Goal: Ask a question: Seek information or help from site administrators or community

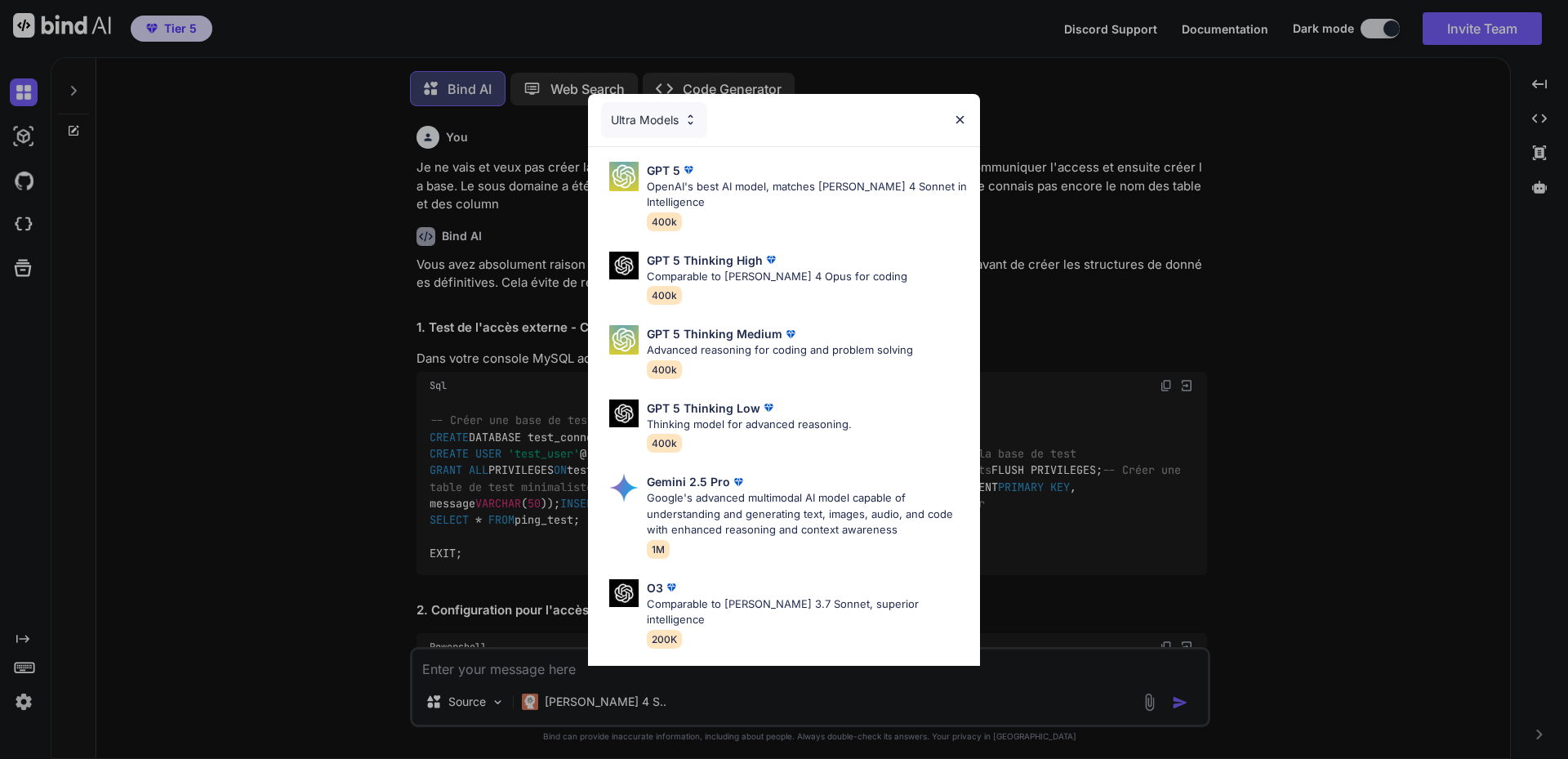
scroll to position [7189, 0]
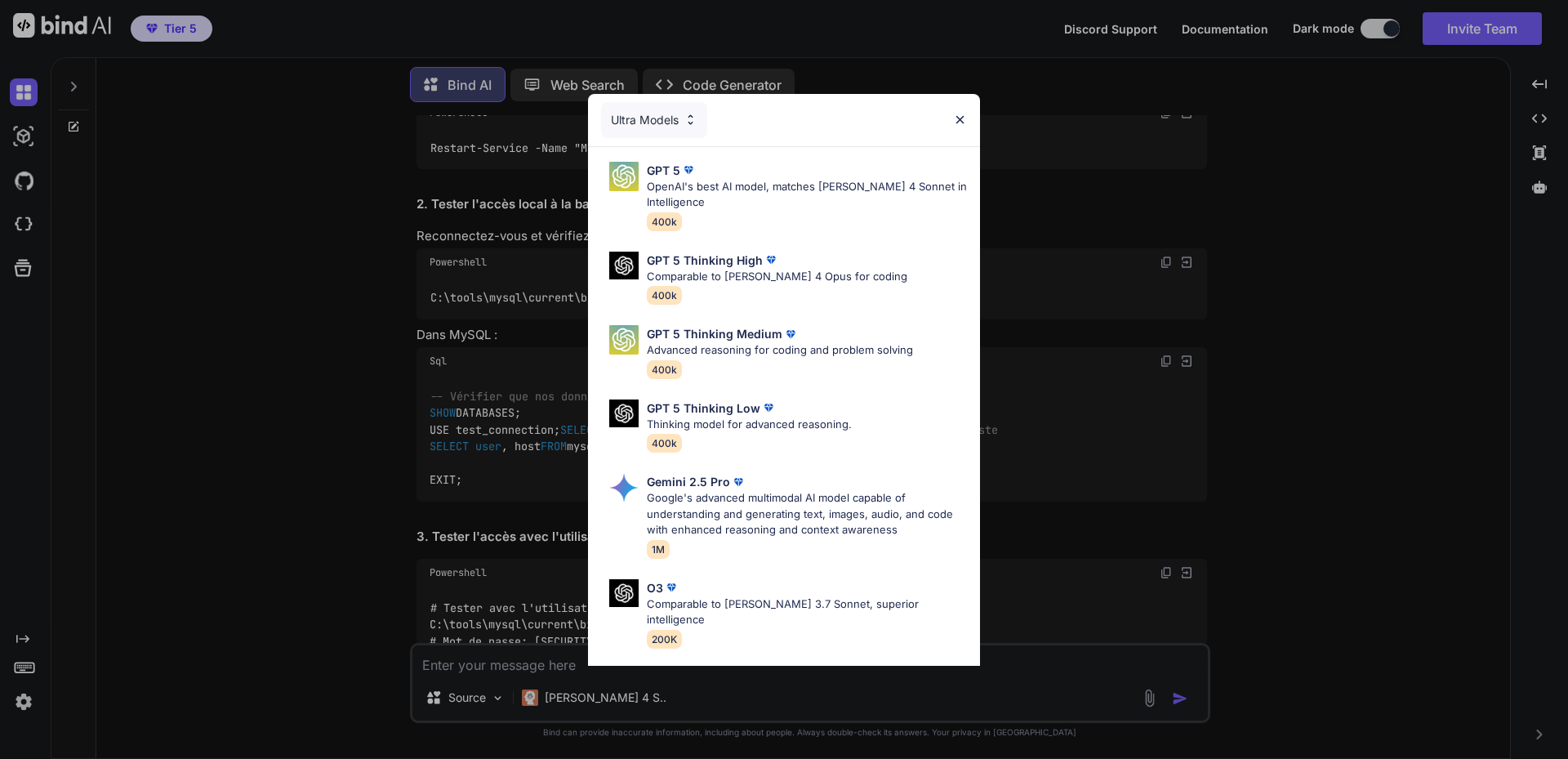
click at [964, 117] on img at bounding box center [960, 120] width 14 height 14
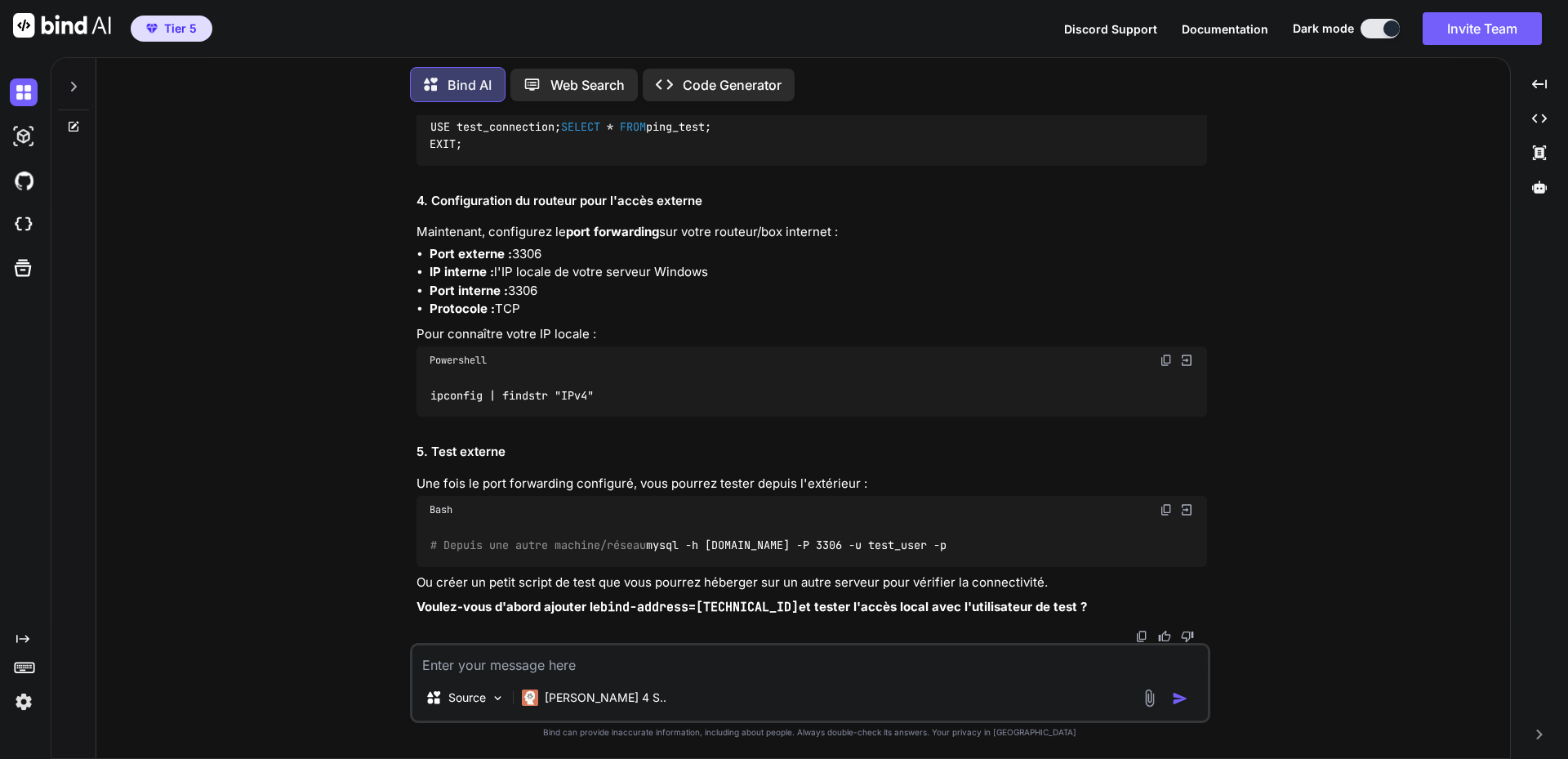
scroll to position [8491, 0]
click at [1163, 503] on img at bounding box center [1165, 509] width 13 height 13
click at [959, 505] on div "Bash" at bounding box center [812, 509] width 790 height 27
click at [575, 659] on textarea at bounding box center [810, 659] width 795 height 29
paste textarea "PS C:\WINDOWS\system32> mysql -h [DOMAIN_NAME] -P 3306 -u test_user -p mysql : …"
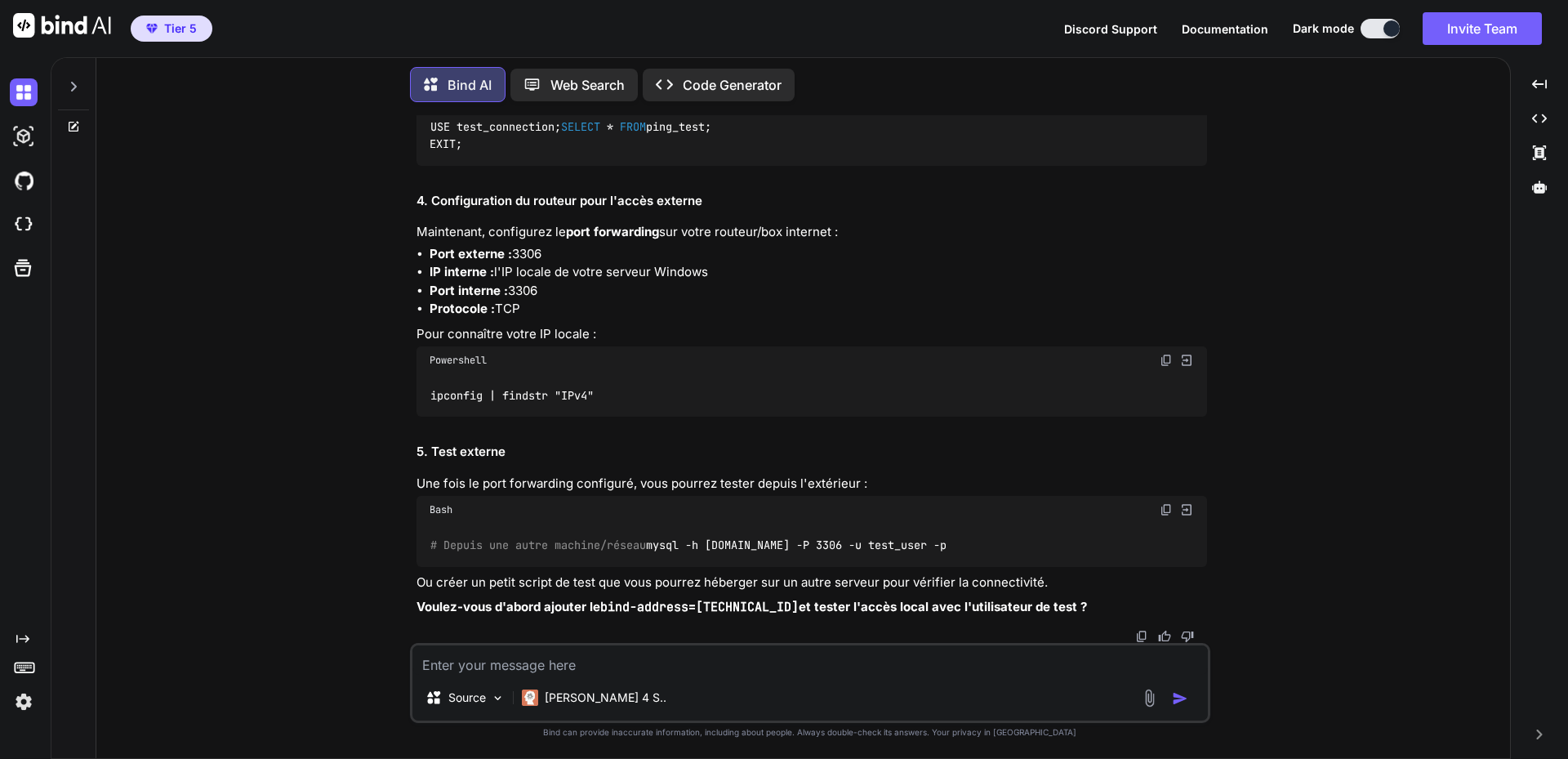
type textarea "PS C:\WINDOWS\system32> mysql -h [DOMAIN_NAME] -P 3306 -u test_user -p mysql : …"
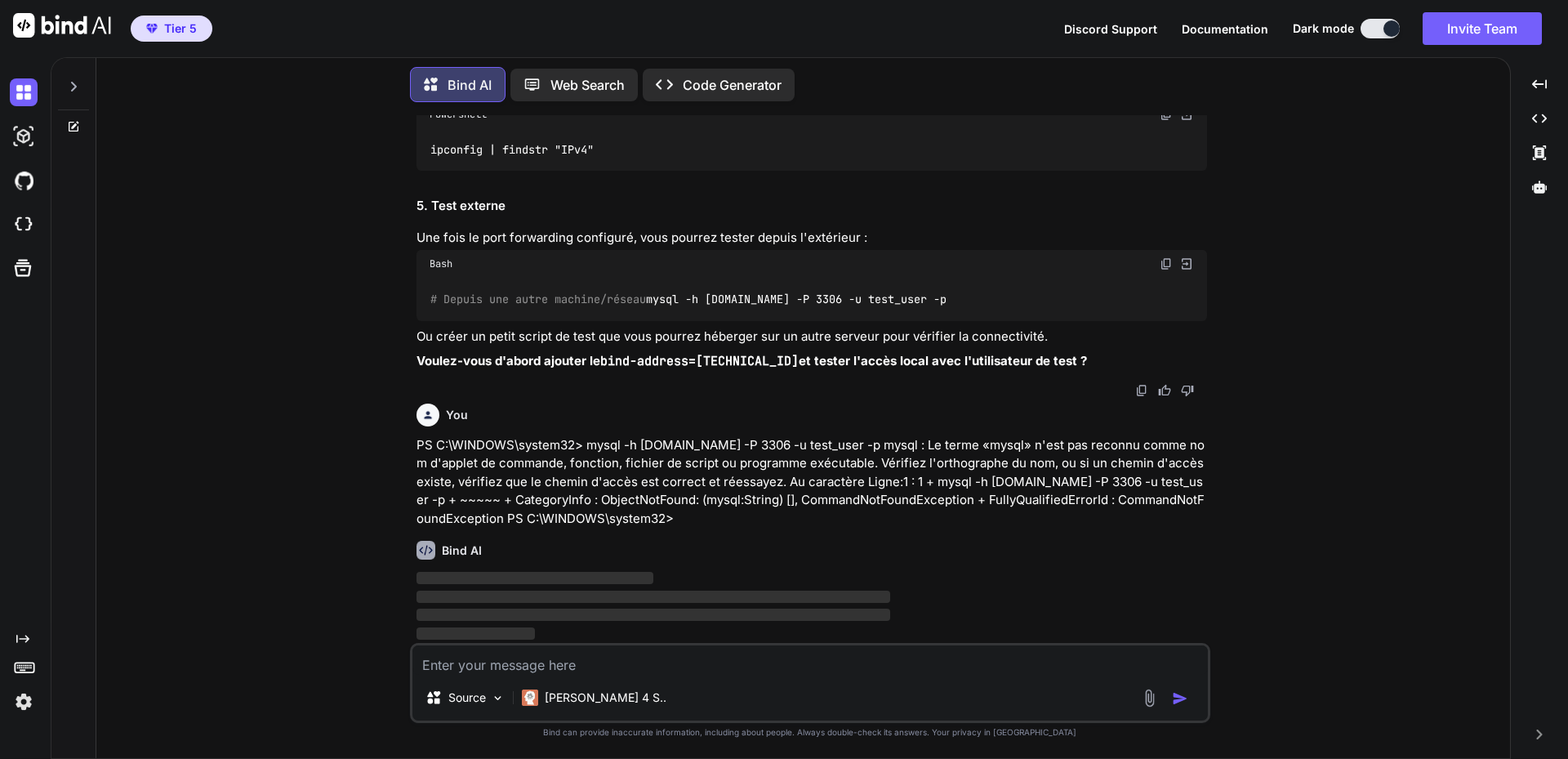
scroll to position [8738, 0]
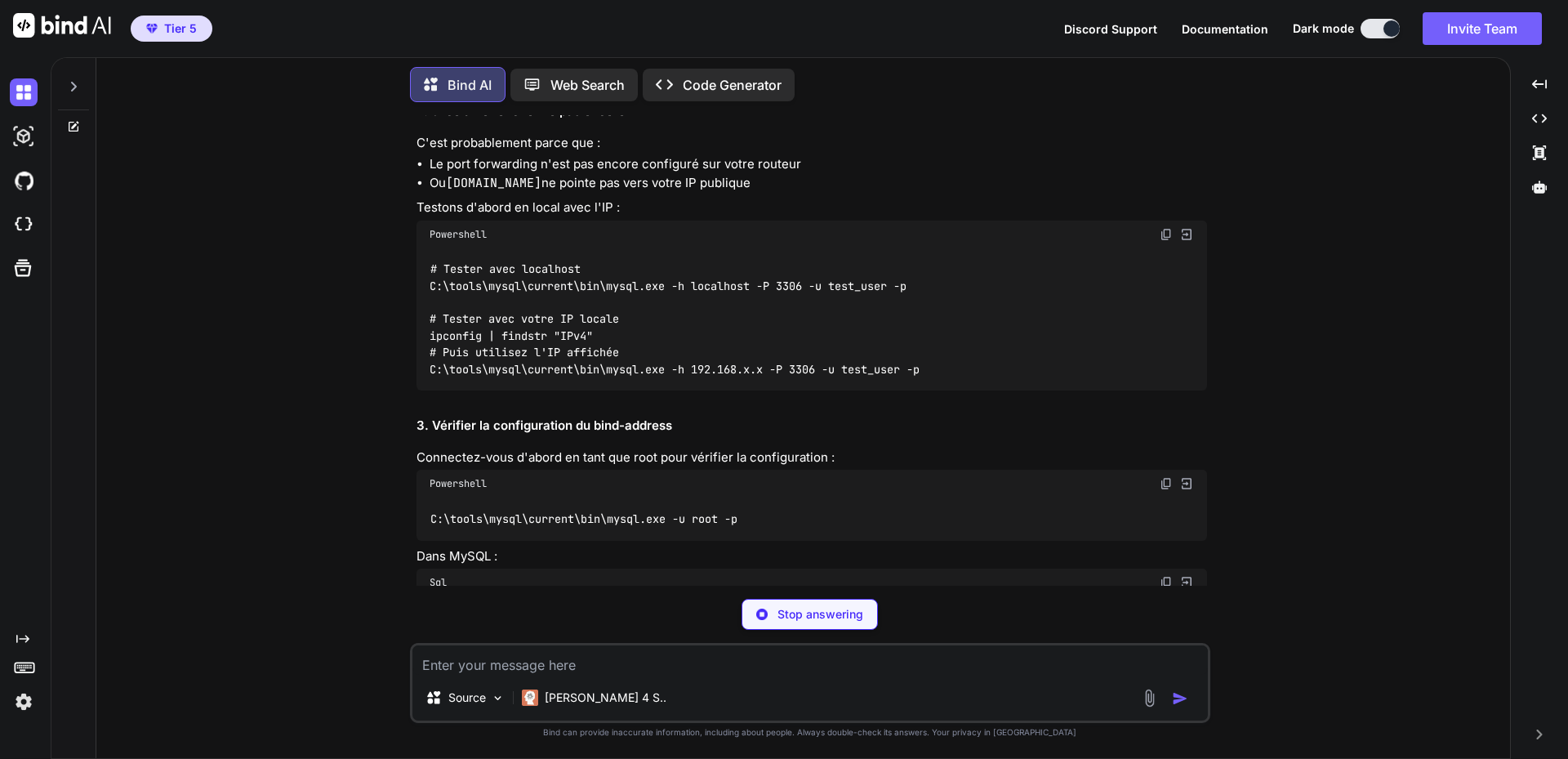
drag, startPoint x: 492, startPoint y: 298, endPoint x: 623, endPoint y: 299, distance: 131.0
copy code "[DOMAIN_NAME]"
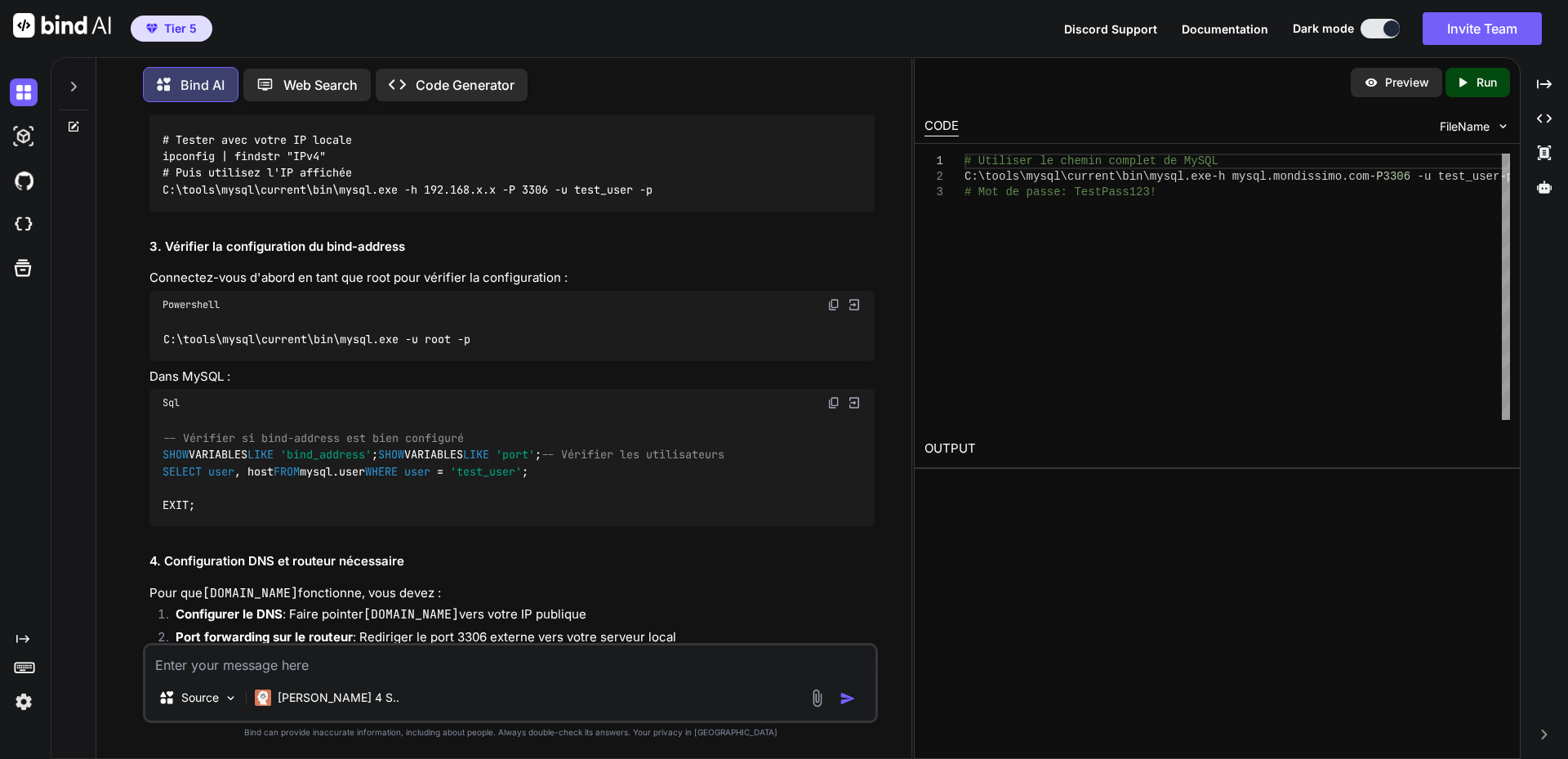
scroll to position [9057, 0]
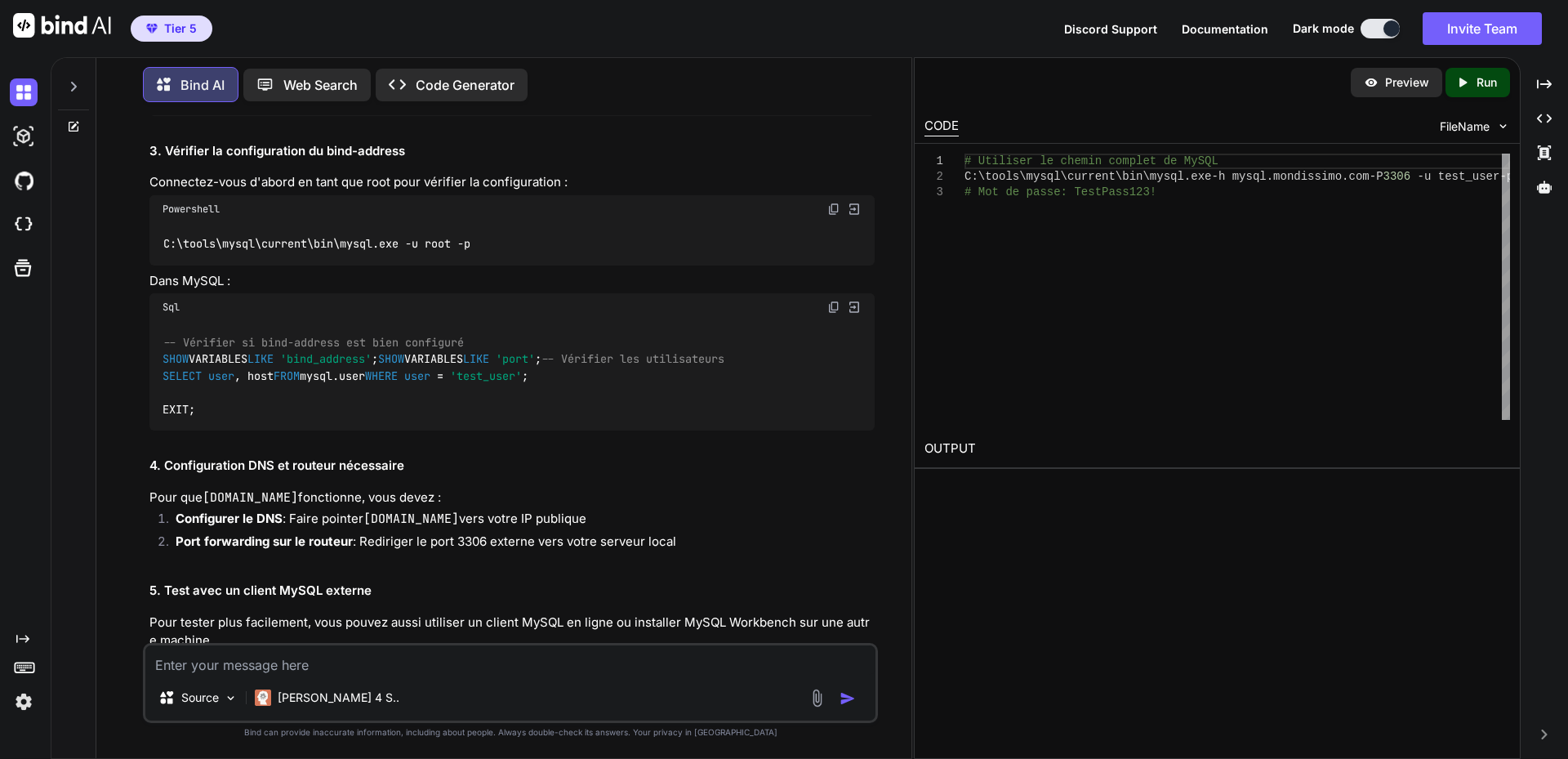
drag, startPoint x: 269, startPoint y: 420, endPoint x: 381, endPoint y: 419, distance: 112.0
copy code "TestPass123!"
click at [377, 460] on div "C'est normal ! PowerShell ne trouve pas la commande mysql car elle n'est pas da…" at bounding box center [511, 147] width 725 height 1090
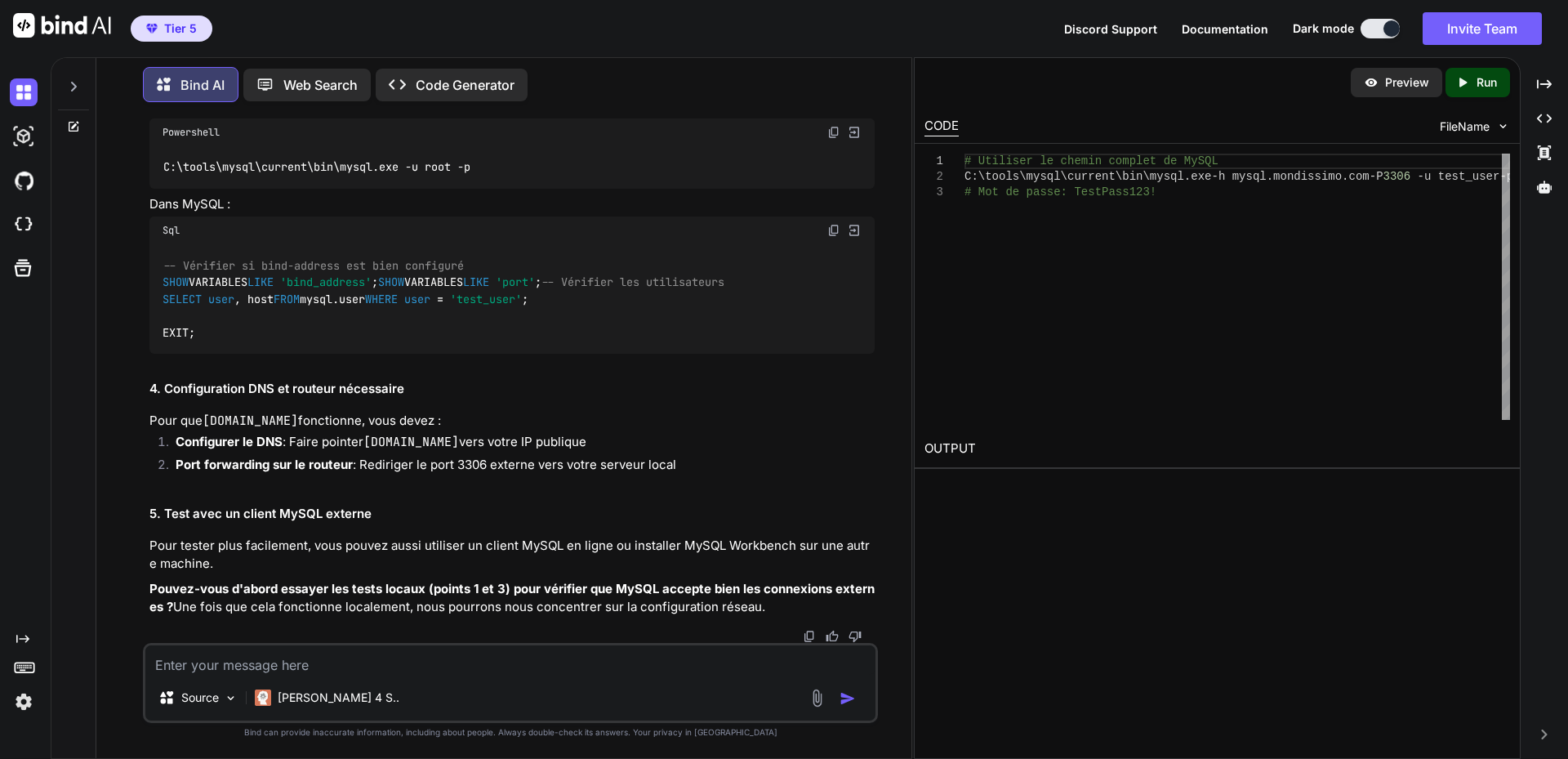
scroll to position [9383, 0]
click at [302, 659] on textarea at bounding box center [510, 659] width 730 height 29
paste textarea "**********"
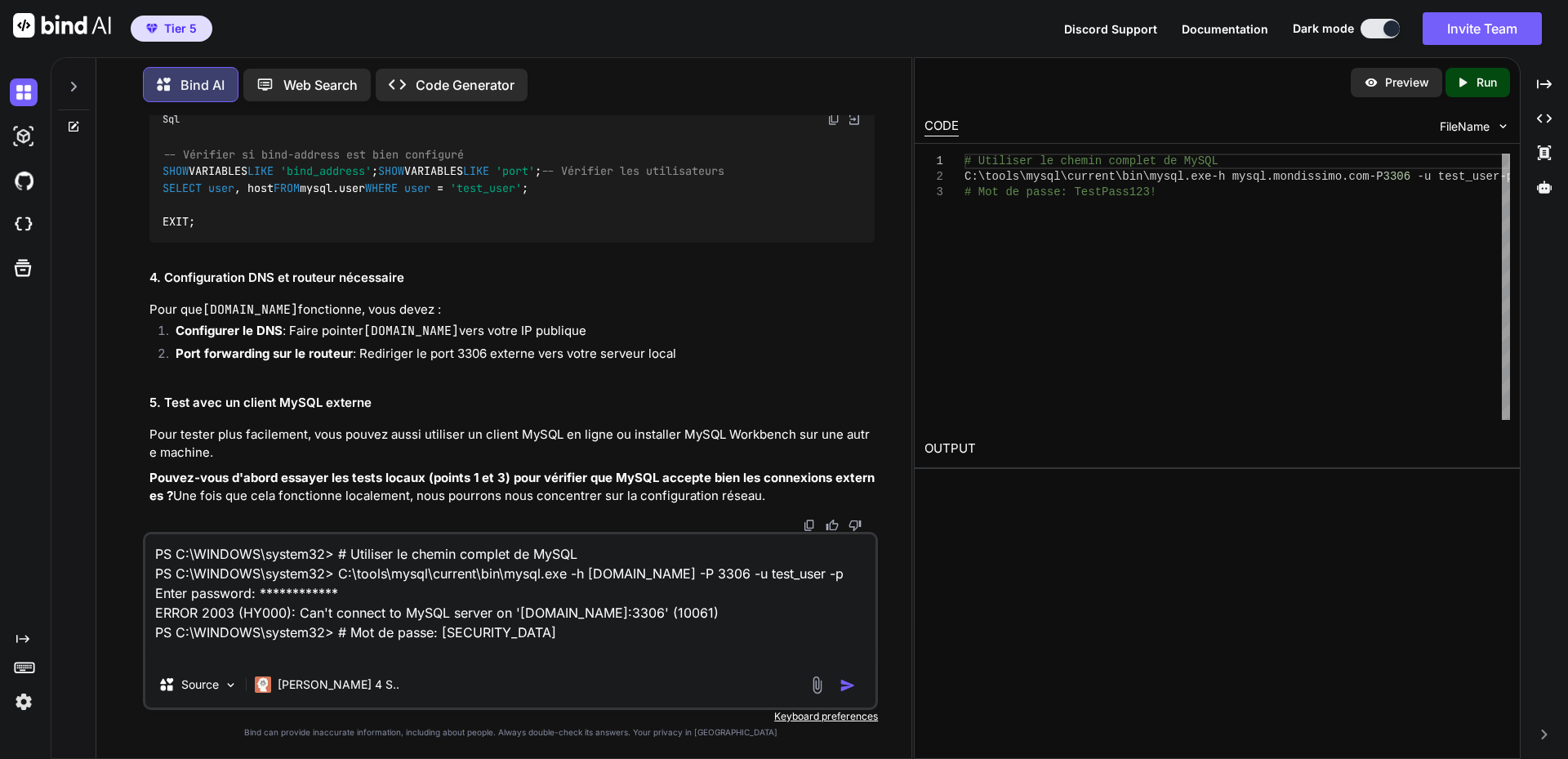
scroll to position [9547, 0]
drag, startPoint x: 161, startPoint y: 221, endPoint x: 704, endPoint y: 325, distance: 552.9
copy code "# Tester avec localhost C:\tools\mysql\current\bin\mysql.exe -h localhost -P 33…"
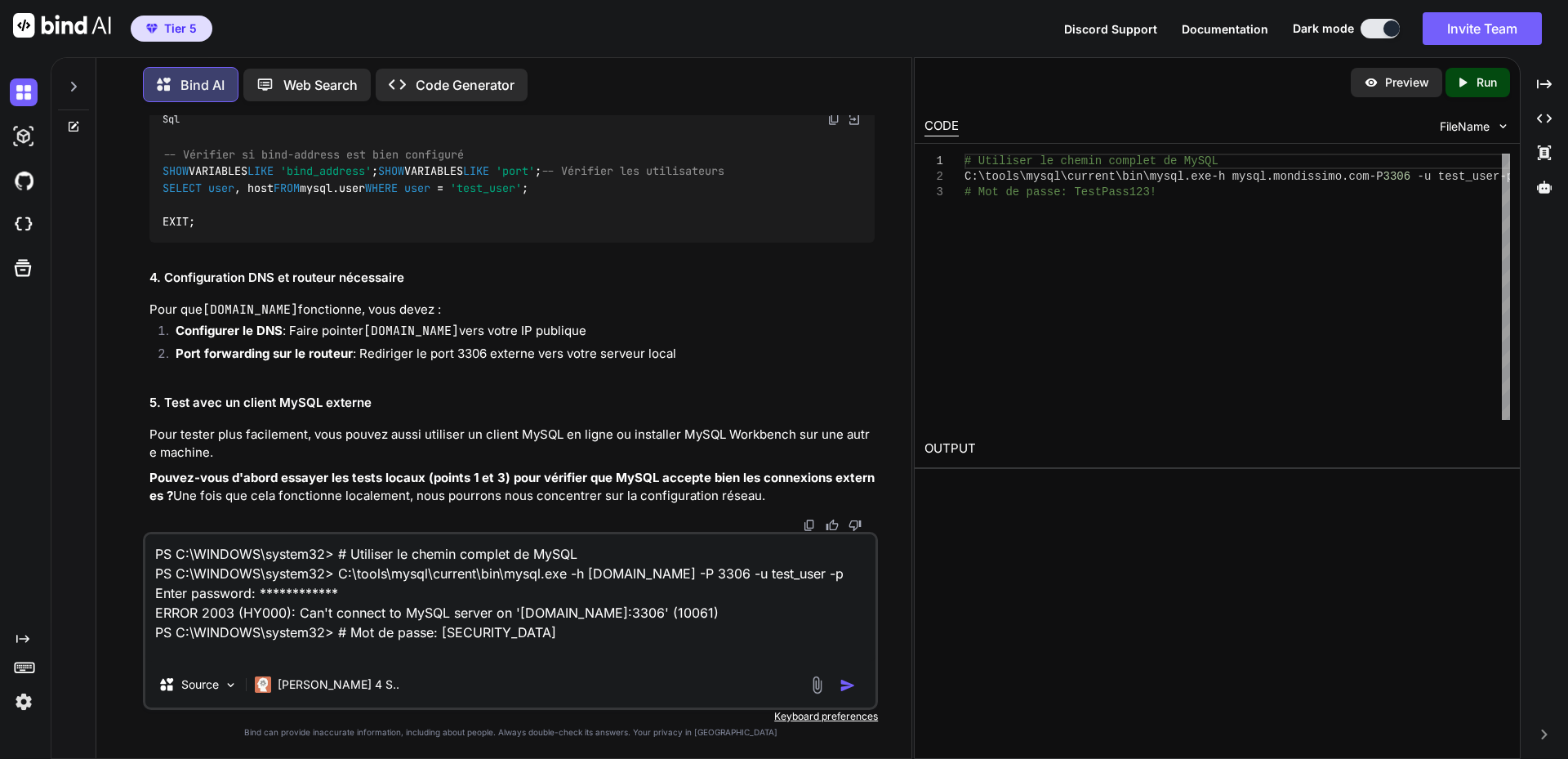
click at [350, 576] on textarea "**********" at bounding box center [510, 597] width 730 height 128
drag, startPoint x: 269, startPoint y: 173, endPoint x: 389, endPoint y: 175, distance: 120.0
copy code "TestPass123!"
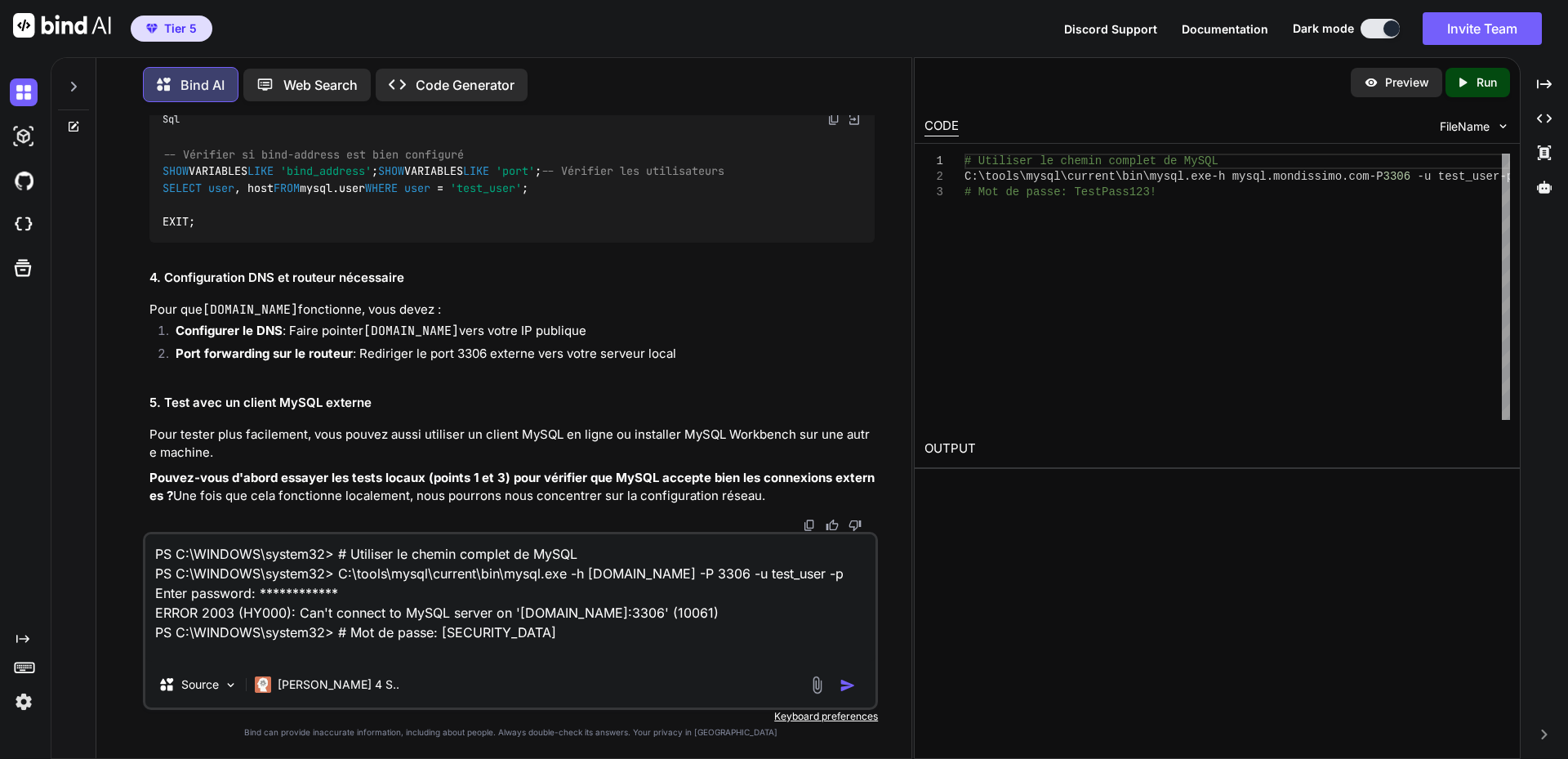
drag, startPoint x: 362, startPoint y: 632, endPoint x: 372, endPoint y: 628, distance: 10.8
click at [362, 632] on textarea "**********" at bounding box center [510, 597] width 730 height 128
paste textarea "**********"
type textarea "**********"
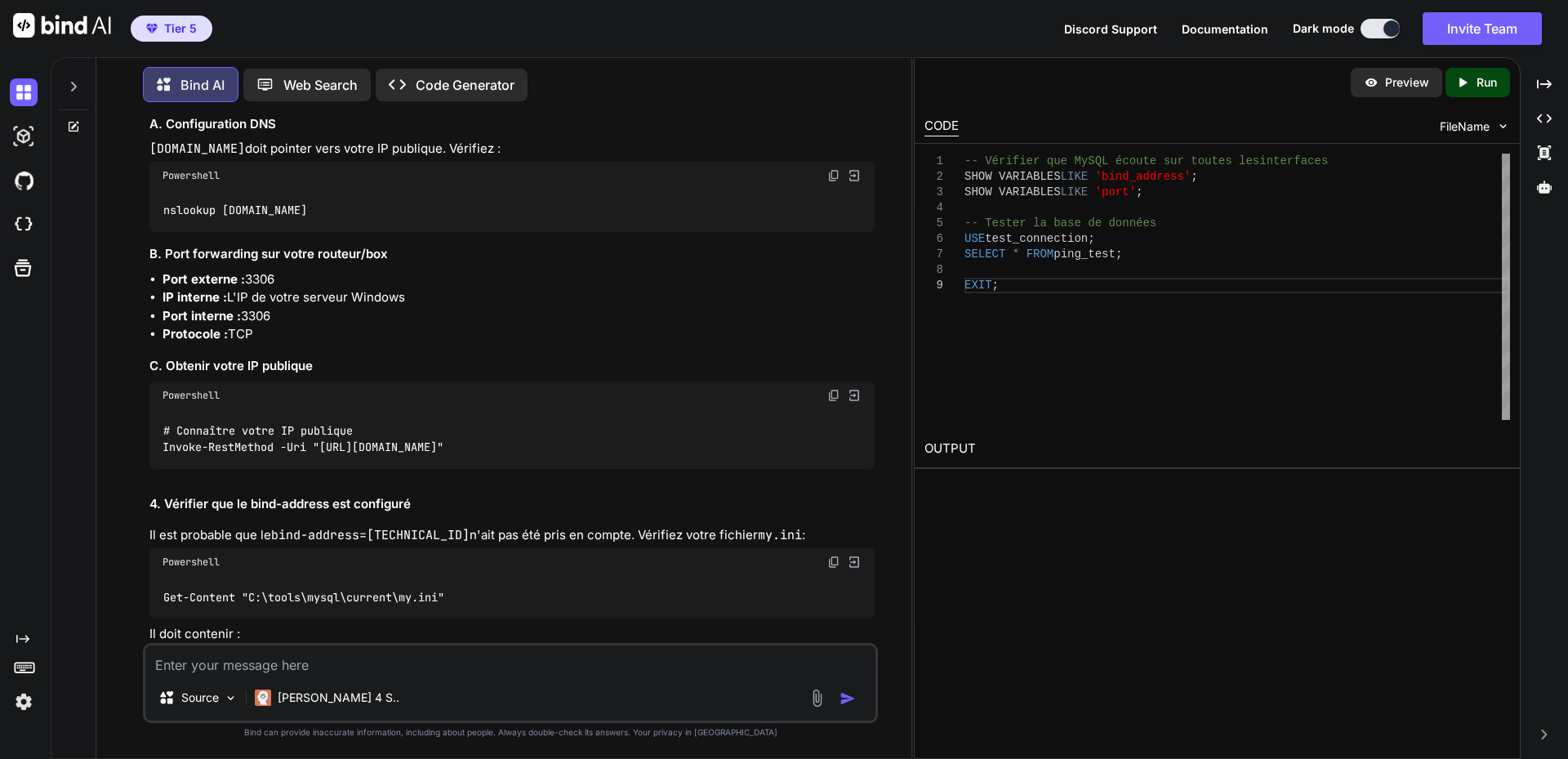
scroll to position [10614, 0]
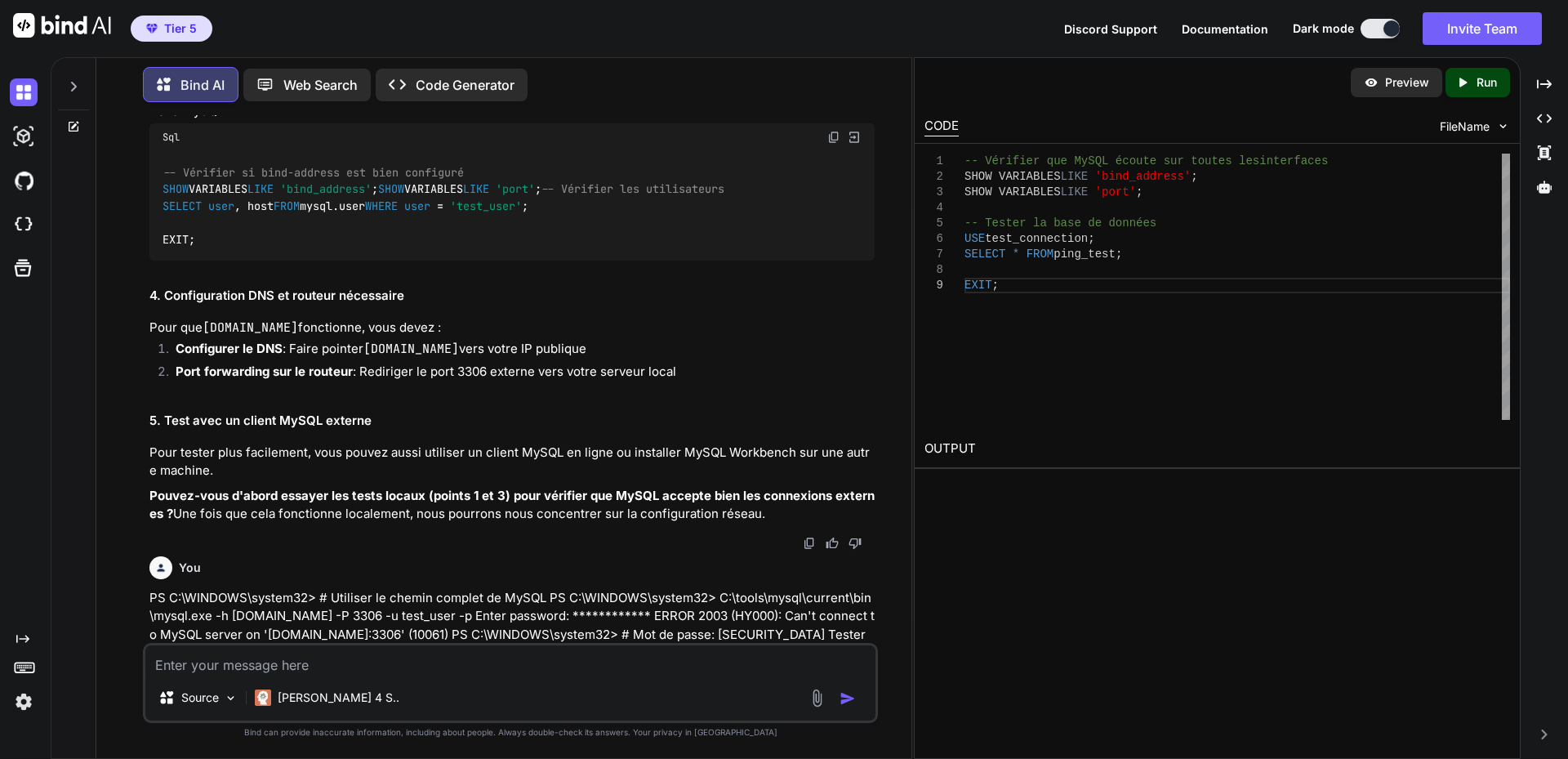
scroll to position [9308, 0]
drag, startPoint x: 271, startPoint y: 249, endPoint x: 367, endPoint y: 252, distance: 96.0
copy code "TestPass123!"
click at [283, 659] on textarea at bounding box center [510, 659] width 730 height 29
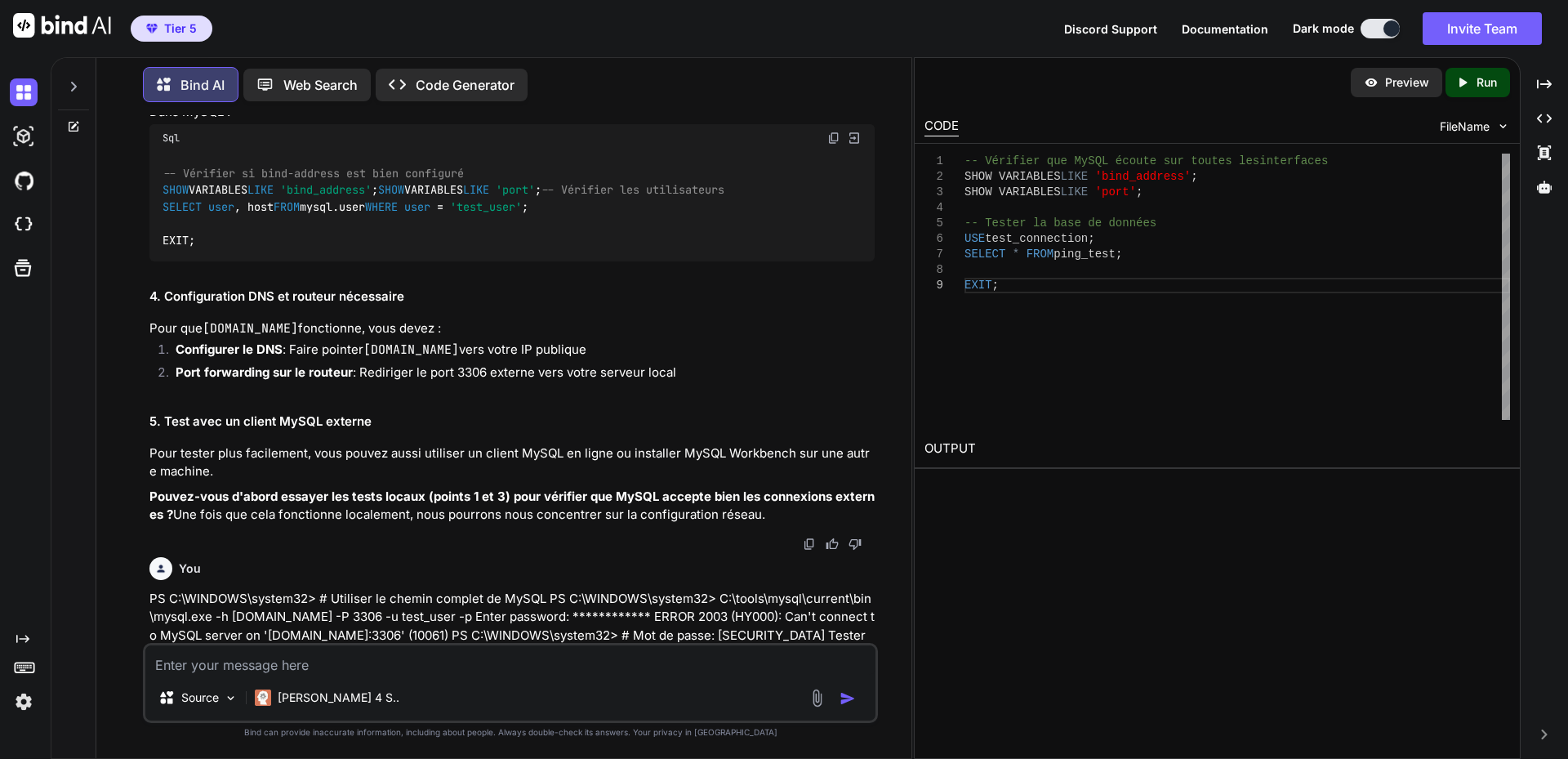
paste textarea "TestPass123!"
type textarea "TestPass123!"
click at [328, 665] on textarea at bounding box center [510, 659] width 730 height 29
paste textarea "**********"
type textarea "**********"
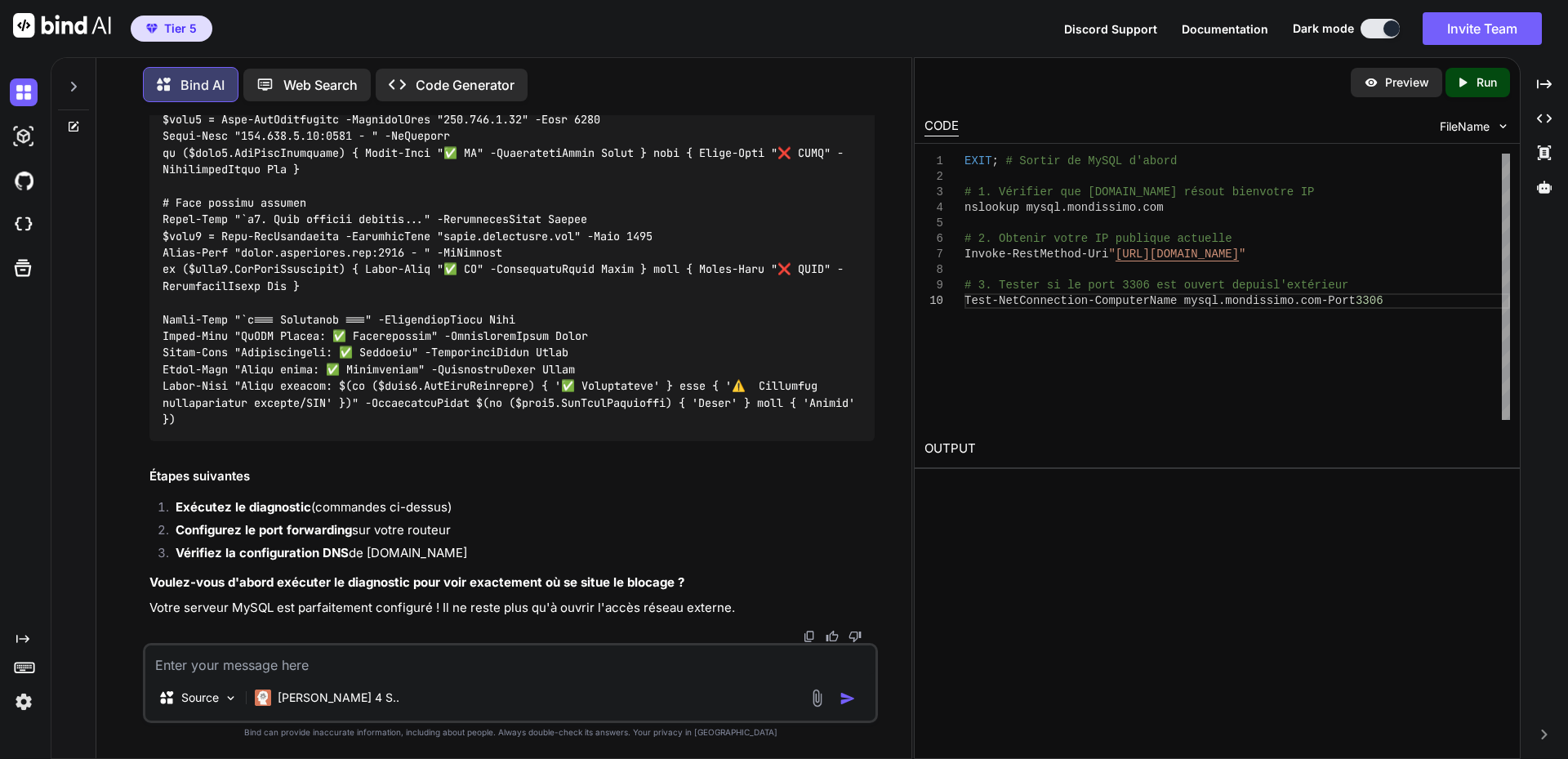
scroll to position [13432, 0]
click at [574, 427] on code at bounding box center [512, 169] width 699 height 516
drag, startPoint x: 574, startPoint y: 460, endPoint x: 641, endPoint y: 438, distance: 70.5
click at [579, 427] on code at bounding box center [512, 169] width 699 height 516
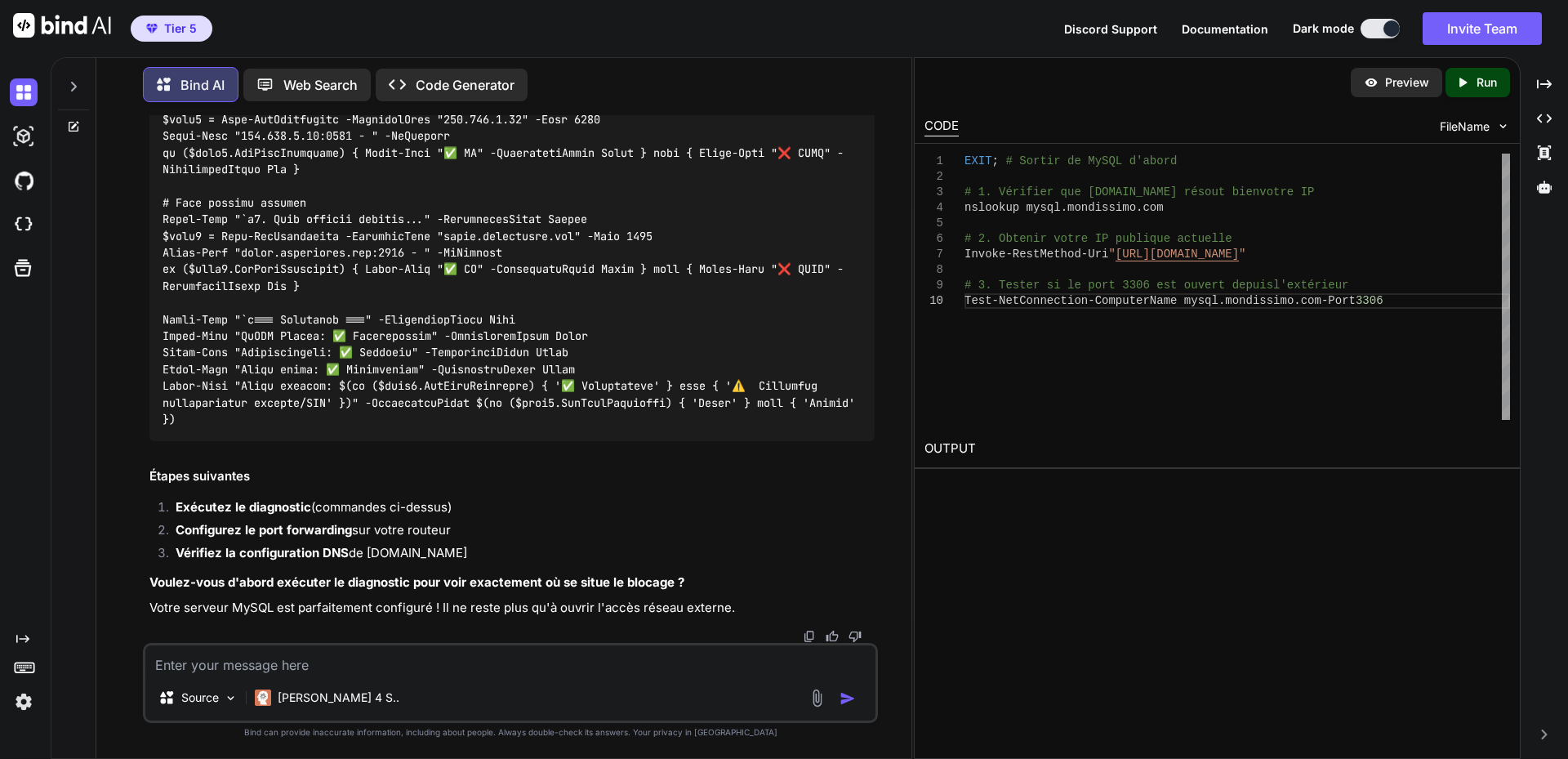
copy code "3306"
click at [616, 371] on div at bounding box center [511, 170] width 725 height 542
click at [393, 315] on code at bounding box center [512, 169] width 699 height 516
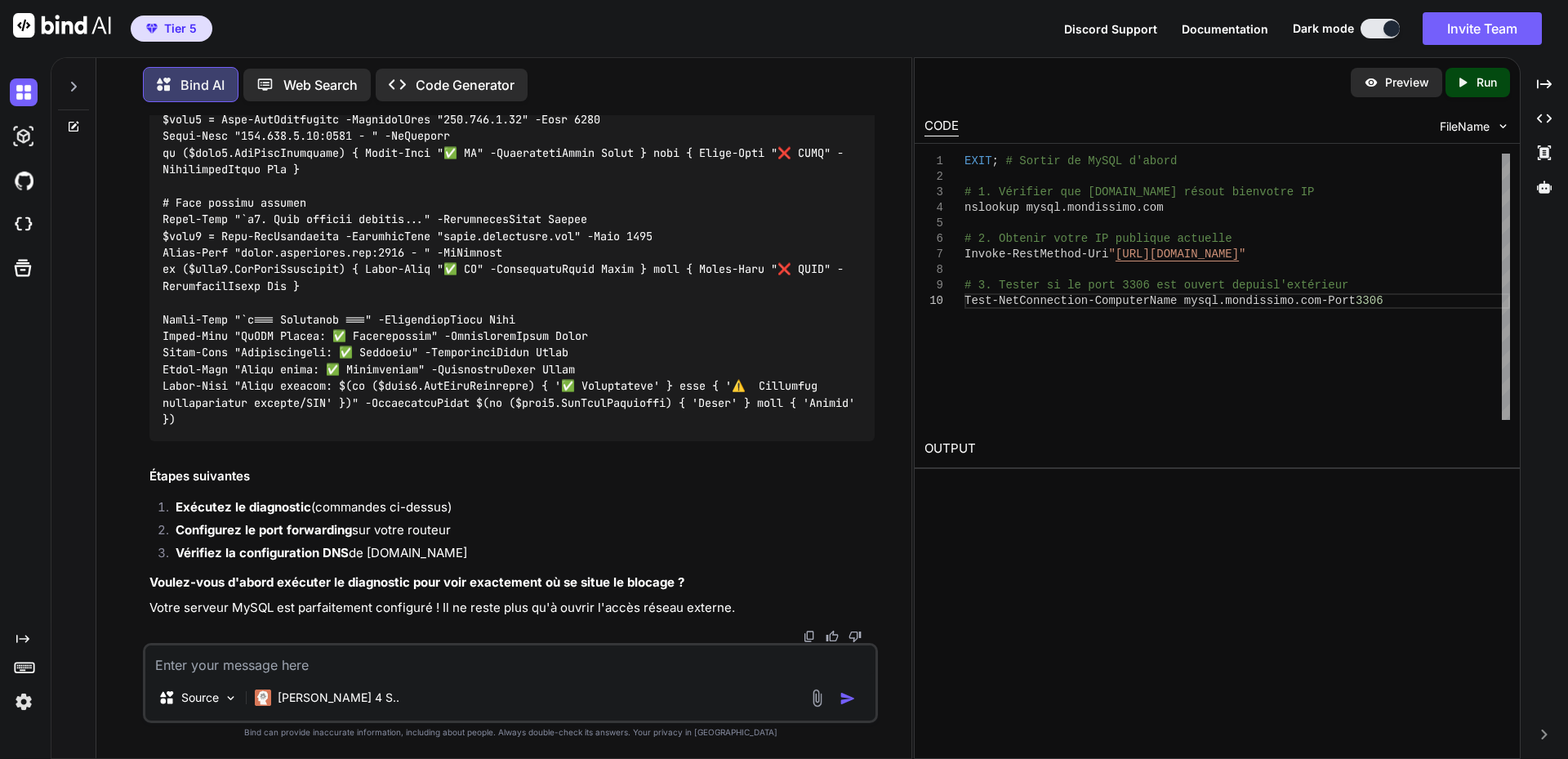
scroll to position [13514, 0]
drag, startPoint x: 274, startPoint y: 659, endPoint x: 413, endPoint y: 634, distance: 141.2
click at [274, 659] on textarea at bounding box center [510, 659] width 730 height 29
paste textarea "# Loremi do sita consect AD E:\SEDDOEI\tempor08> Incid-Utla "=== Etdo ma aliqua…"
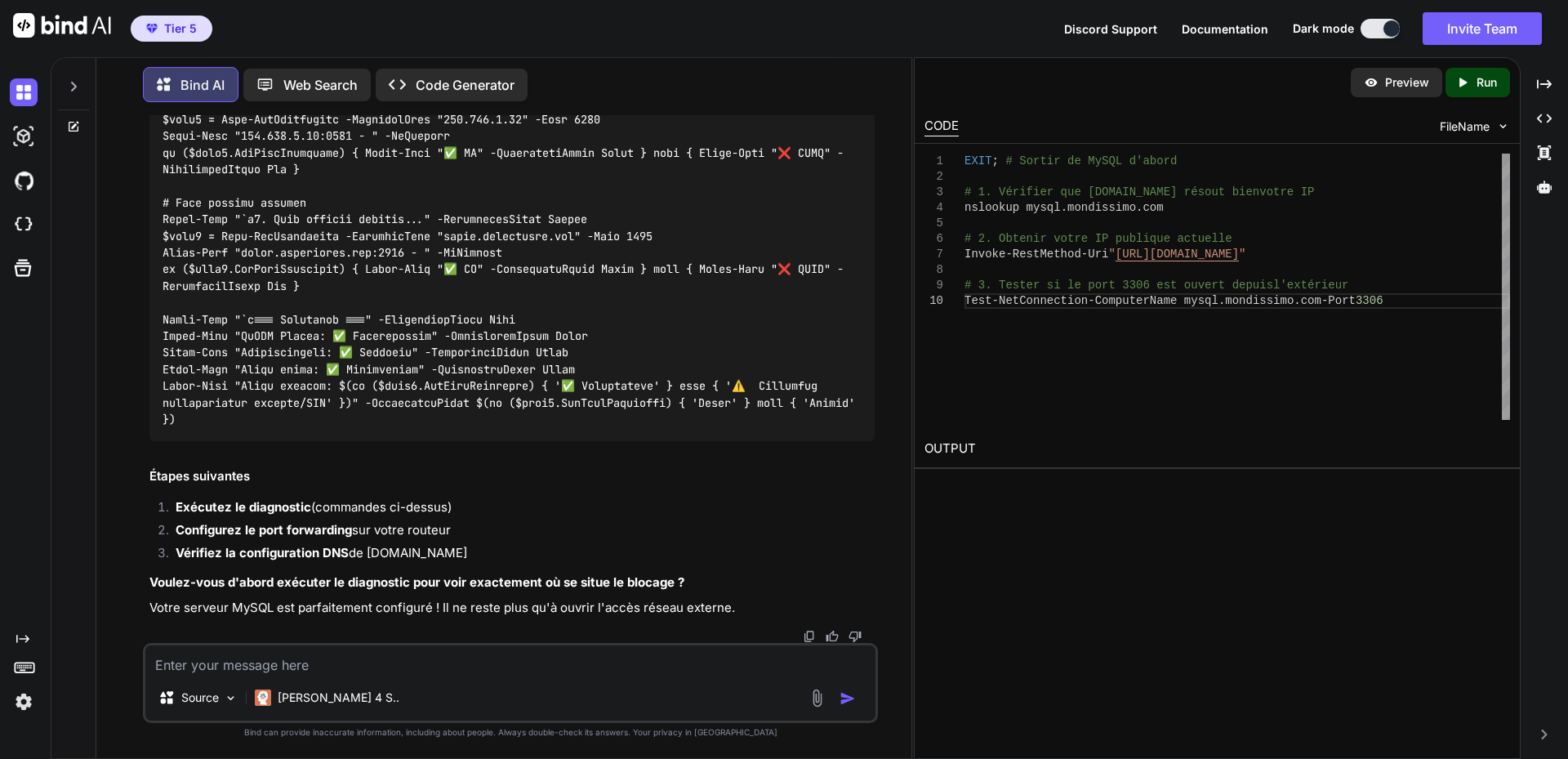
type textarea "# Loremi do sita consect AD E:\SEDDOEI\tempor08> Incid-Utla "=== Etdo ma aliqua…"
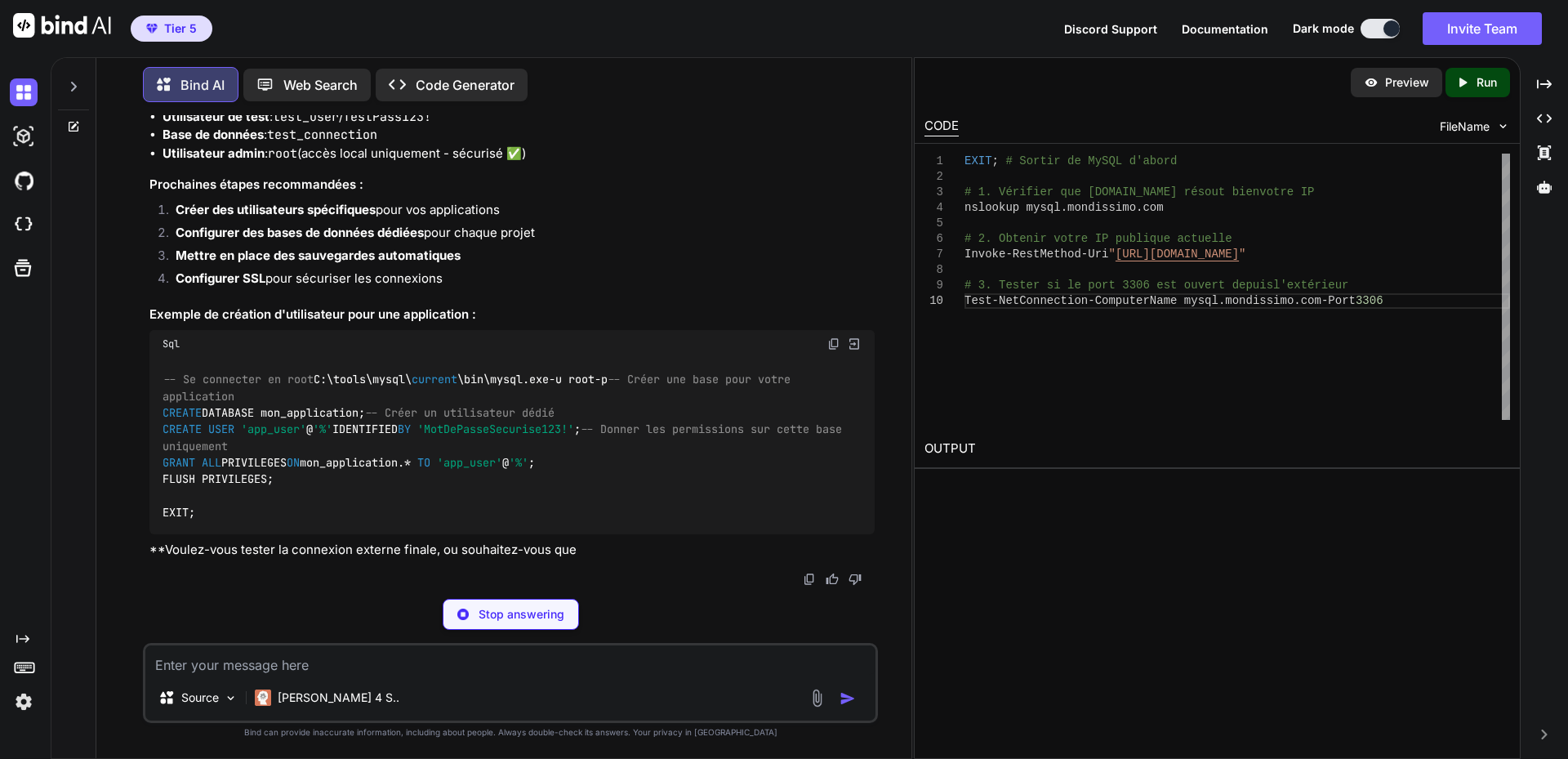
scroll to position [14934, 0]
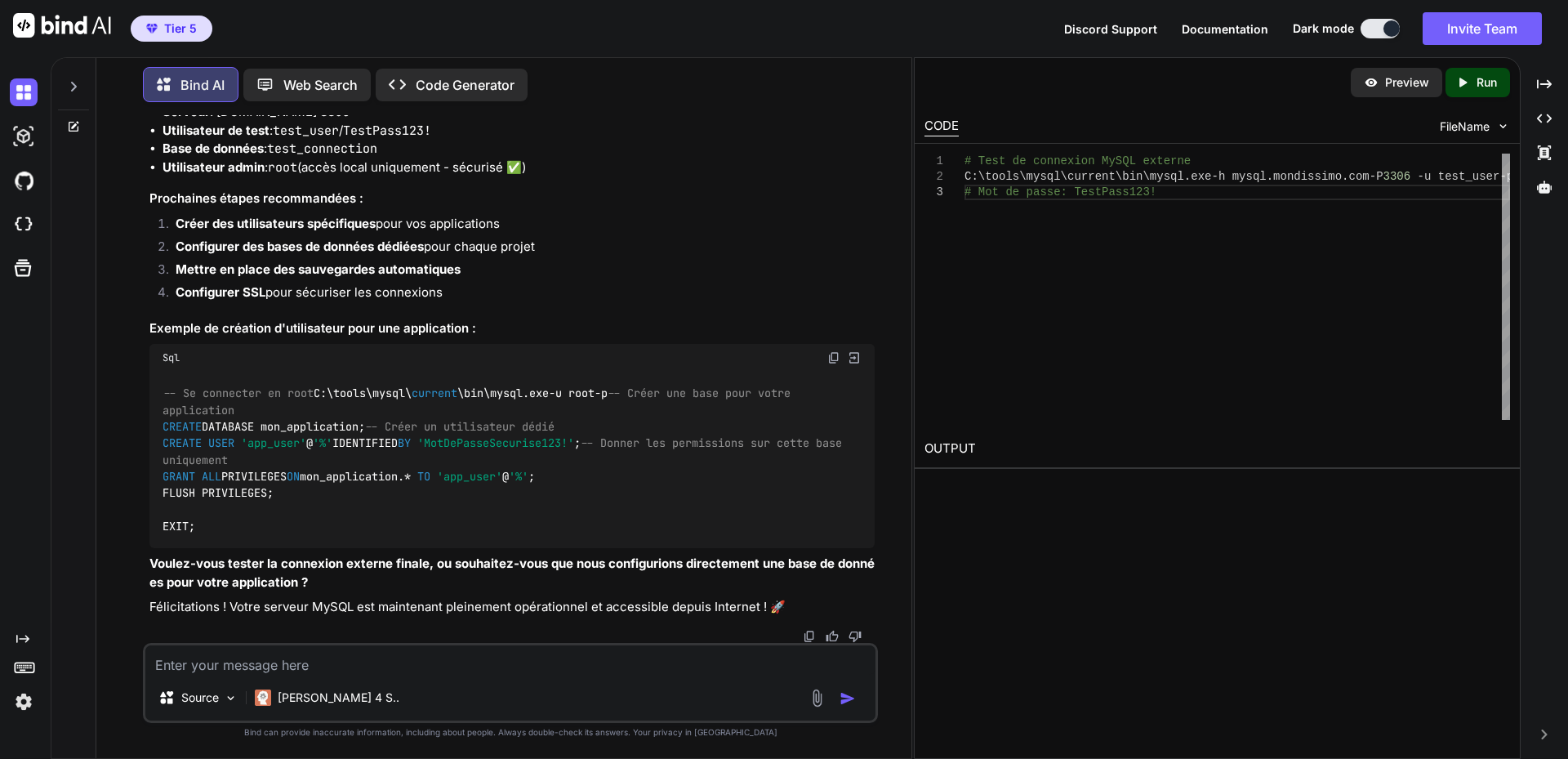
drag, startPoint x: 268, startPoint y: 416, endPoint x: 357, endPoint y: 419, distance: 89.1
copy code "TestPass123!"
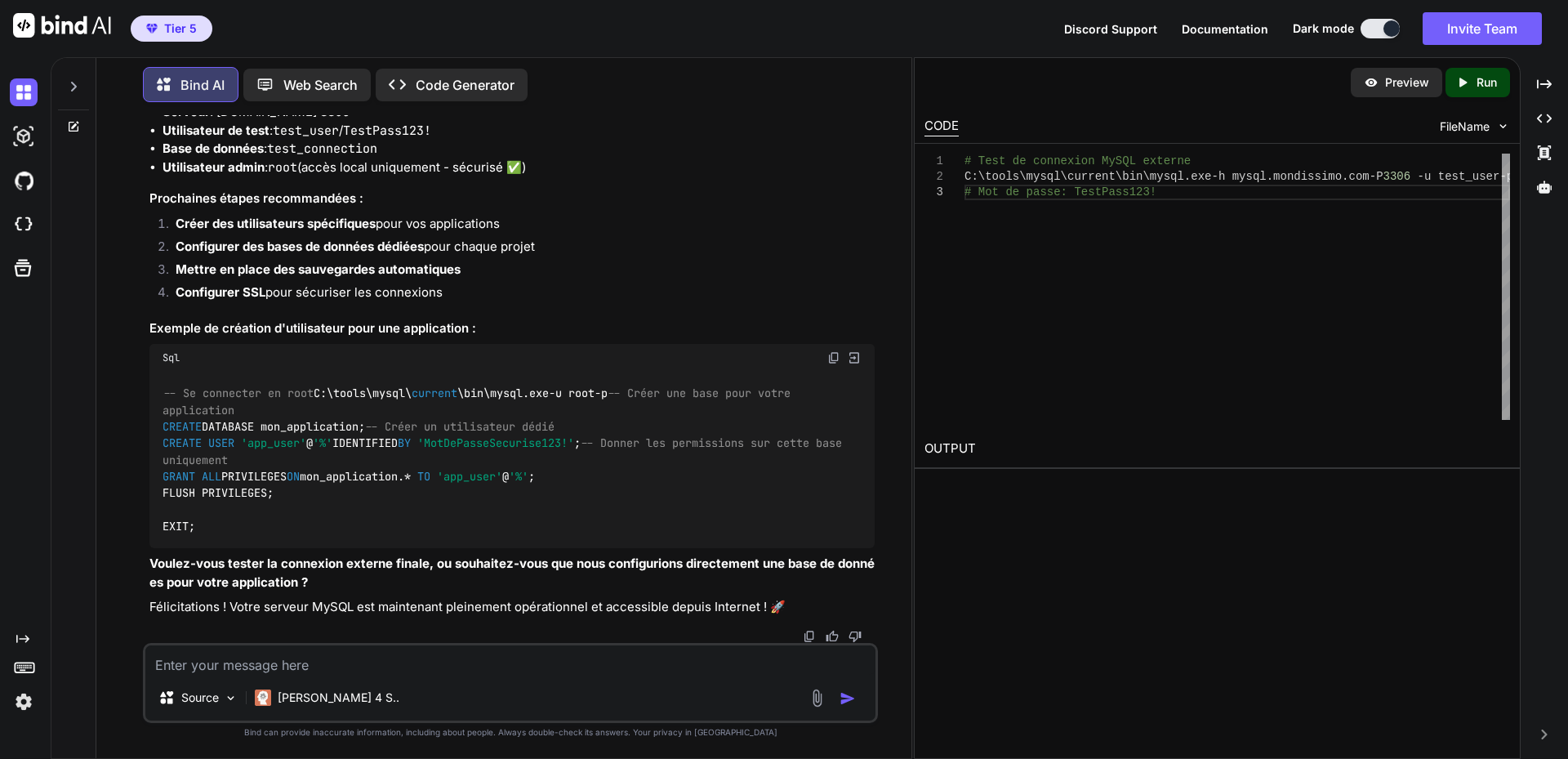
scroll to position [15179, 0]
drag, startPoint x: 219, startPoint y: 452, endPoint x: 356, endPoint y: 452, distance: 137.0
click at [356, 122] on li "Serveur : [DOMAIN_NAME]:3306" at bounding box center [519, 111] width 712 height 19
copy li "[DOMAIN_NAME]"
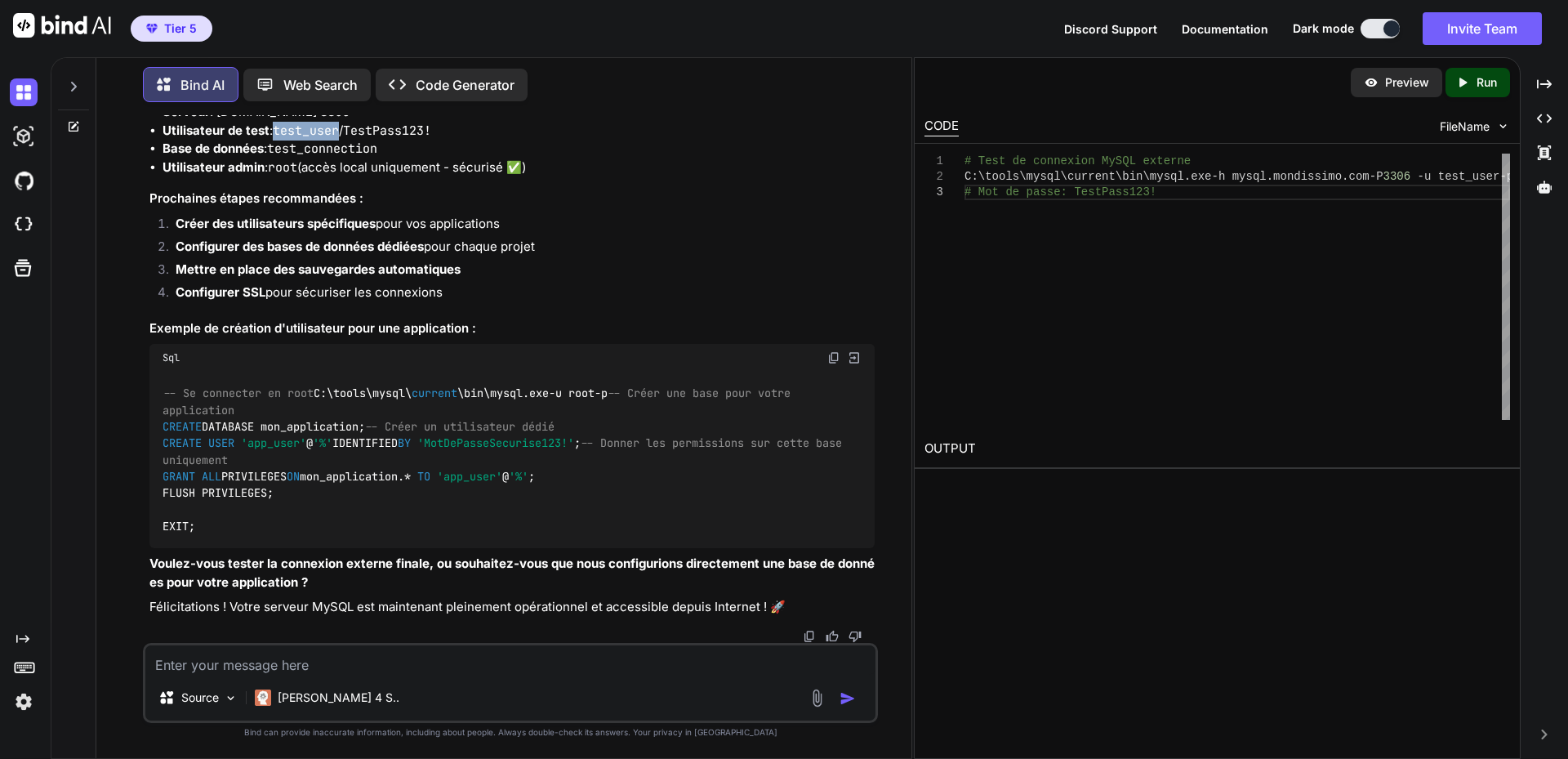
drag, startPoint x: 278, startPoint y: 468, endPoint x: 342, endPoint y: 470, distance: 64.0
click at [339, 139] on code "test_user" at bounding box center [306, 131] width 66 height 17
drag, startPoint x: 276, startPoint y: 486, endPoint x: 397, endPoint y: 488, distance: 121.0
click at [397, 158] on li "Base de données : test_connection" at bounding box center [519, 148] width 712 height 19
copy code "test_connection"
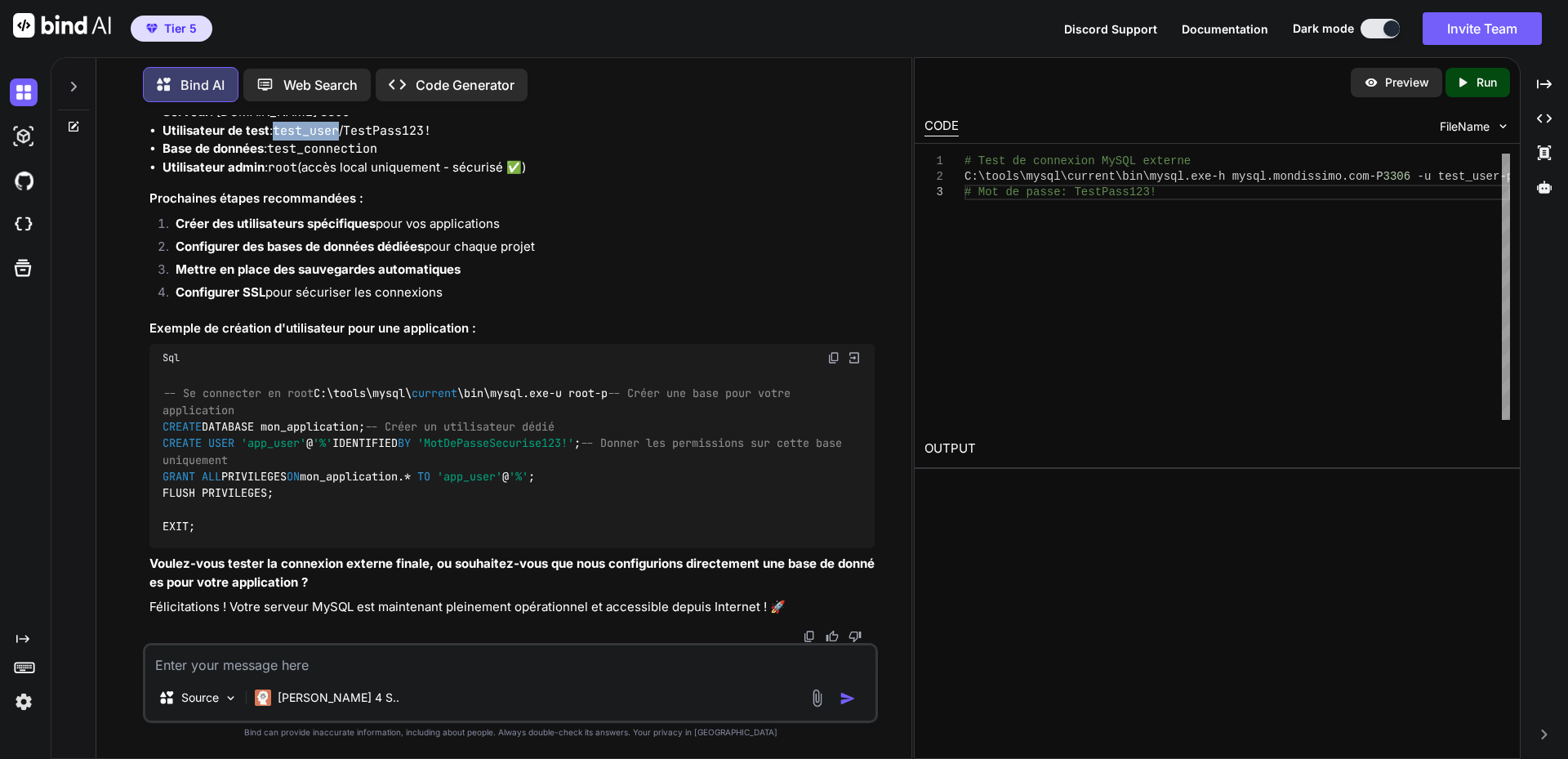
drag, startPoint x: 281, startPoint y: 472, endPoint x: 343, endPoint y: 468, distance: 62.1
click at [339, 139] on code "test_user" at bounding box center [306, 131] width 66 height 17
copy code "test_user"
drag, startPoint x: 358, startPoint y: 469, endPoint x: 469, endPoint y: 470, distance: 111.0
click at [469, 140] on li "Utilisateur de test : test_user / TestPass123!" at bounding box center [519, 131] width 712 height 19
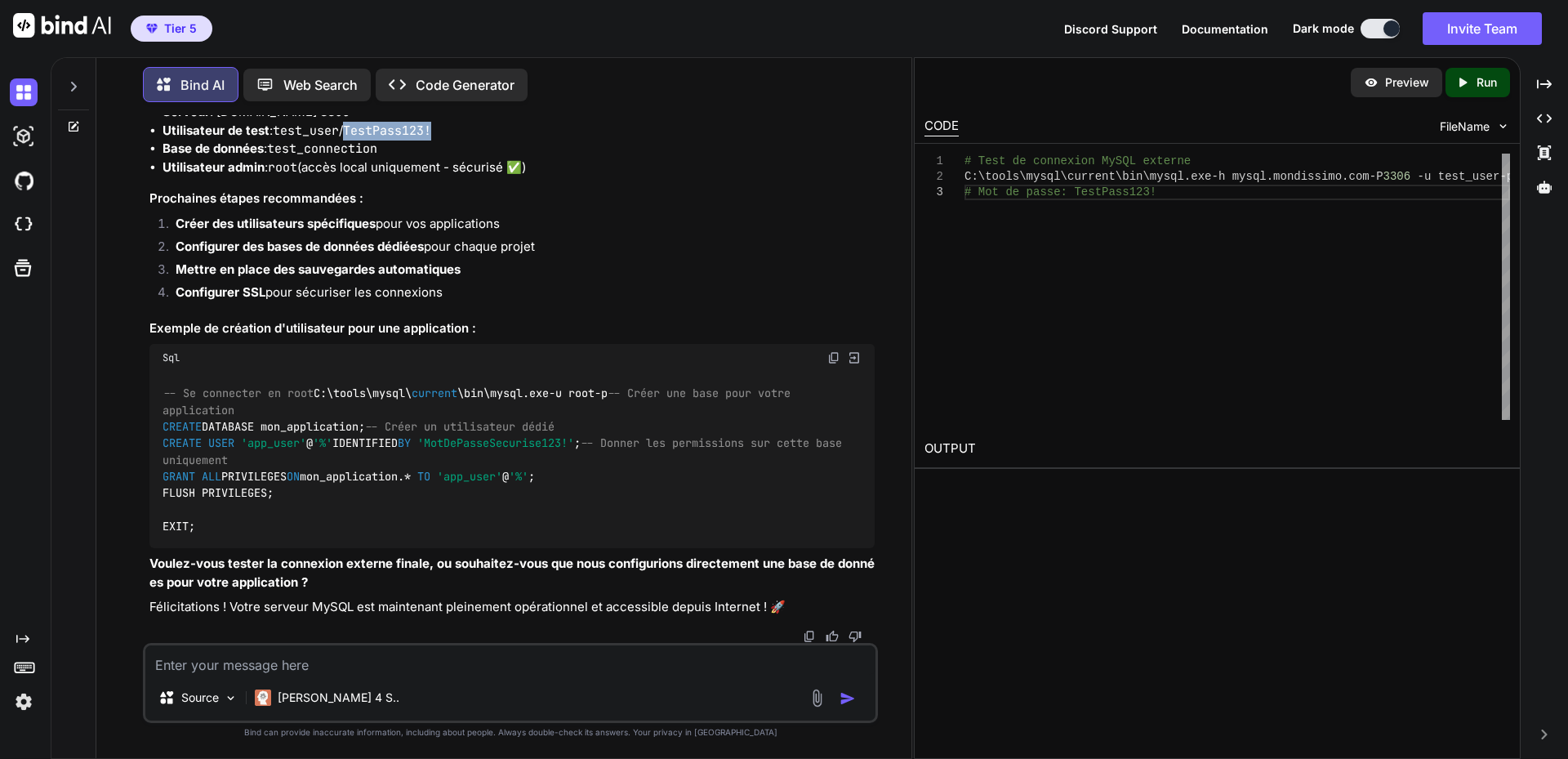
scroll to position [15097, 0]
click at [322, 283] on li "Configurer SSL pour sécuriser les connexions" at bounding box center [519, 294] width 712 height 22
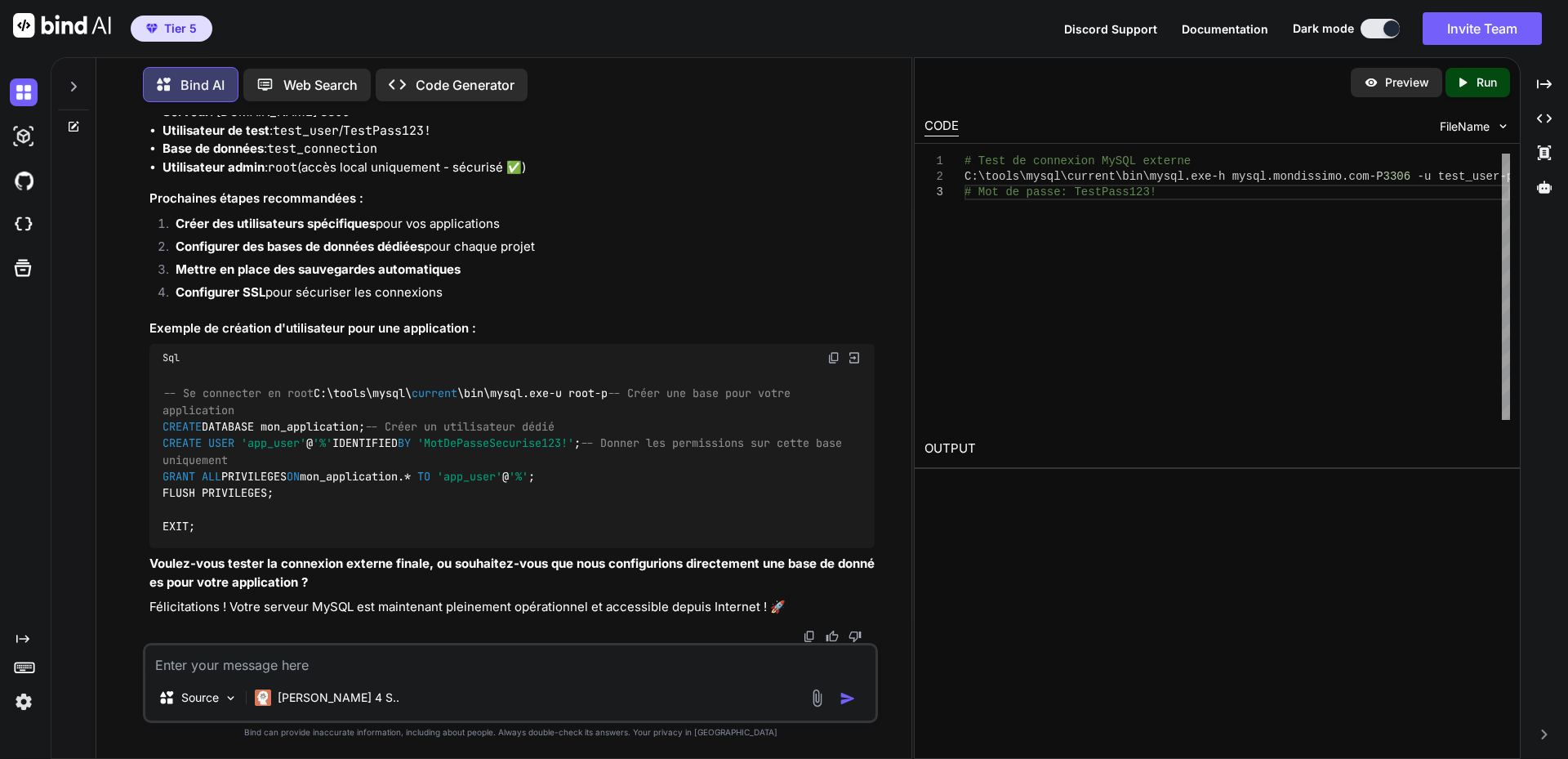
drag, startPoint x: 221, startPoint y: 271, endPoint x: 459, endPoint y: 271, distance: 238.0
click at [459, 122] on li "Serveur : [DOMAIN_NAME]:3306" at bounding box center [519, 111] width 712 height 19
drag, startPoint x: 277, startPoint y: 305, endPoint x: 409, endPoint y: 311, distance: 132.1
click at [409, 158] on li "Base de données : test_connection" at bounding box center [519, 148] width 712 height 19
drag, startPoint x: 280, startPoint y: 290, endPoint x: 457, endPoint y: 285, distance: 177.1
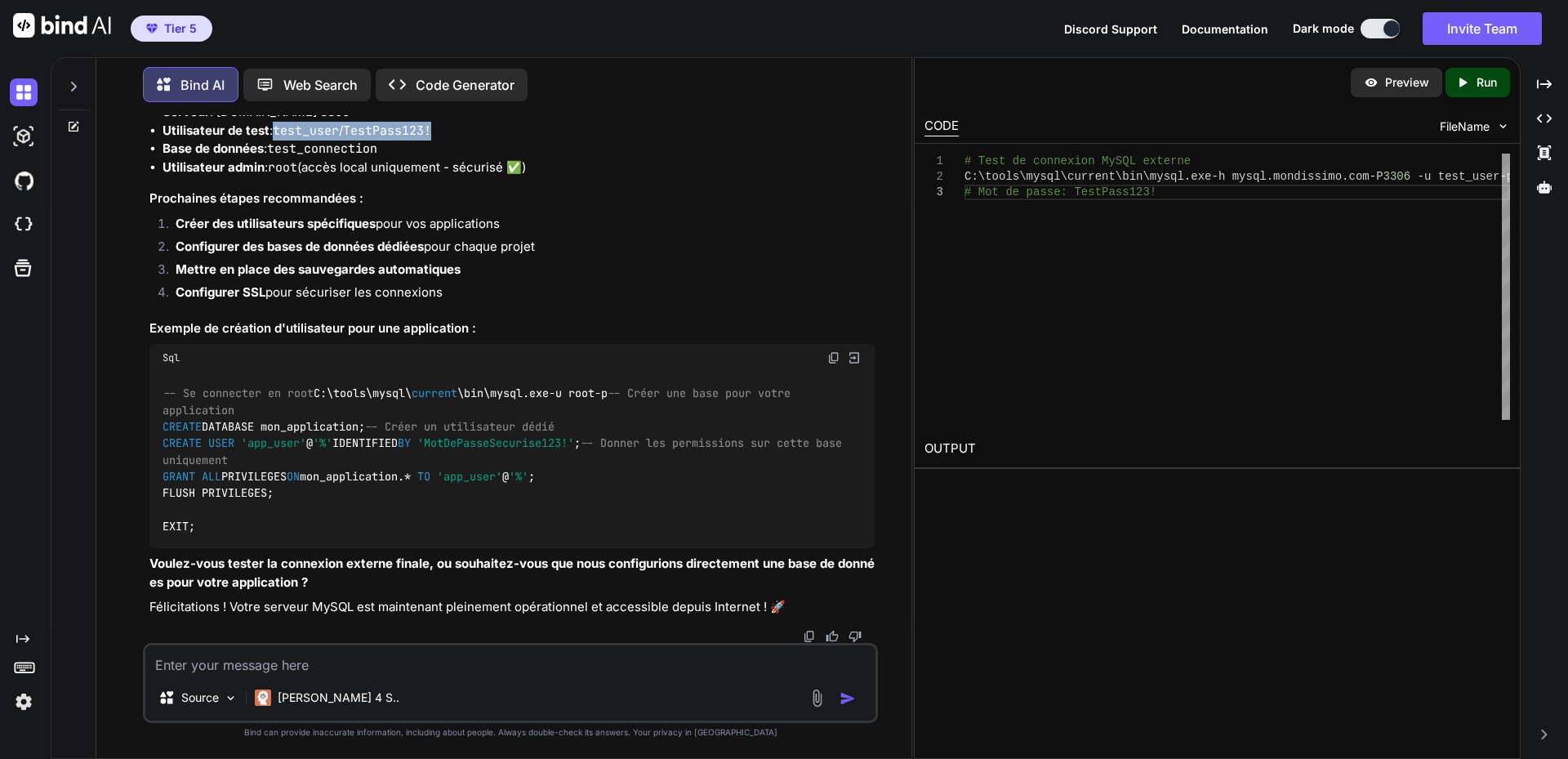
click at [457, 140] on li "Utilisateur de test : test_user / TestPass123!" at bounding box center [519, 131] width 712 height 19
drag, startPoint x: 274, startPoint y: 328, endPoint x: 302, endPoint y: 327, distance: 28.0
click at [298, 176] on code "root" at bounding box center [283, 167] width 29 height 17
drag, startPoint x: 153, startPoint y: 245, endPoint x: 548, endPoint y: 326, distance: 403.2
click at [548, 326] on div "🎉 PARFAIT ! Tout fonctionne ! 🎉 Vos tests montrent que TOUT est opérationnel : …" at bounding box center [511, 91] width 725 height 1050
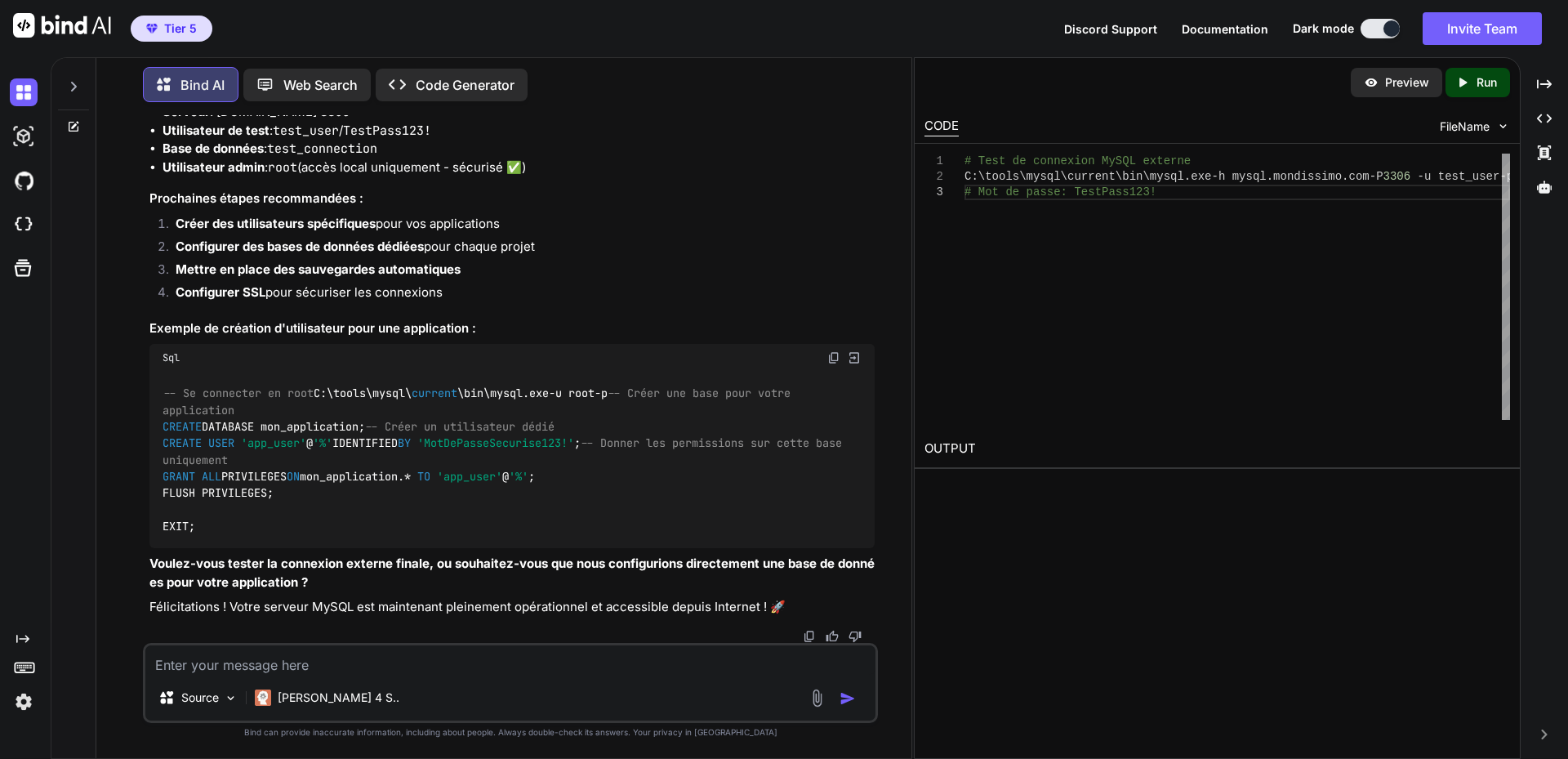
click at [414, 665] on textarea at bounding box center [510, 659] width 730 height 29
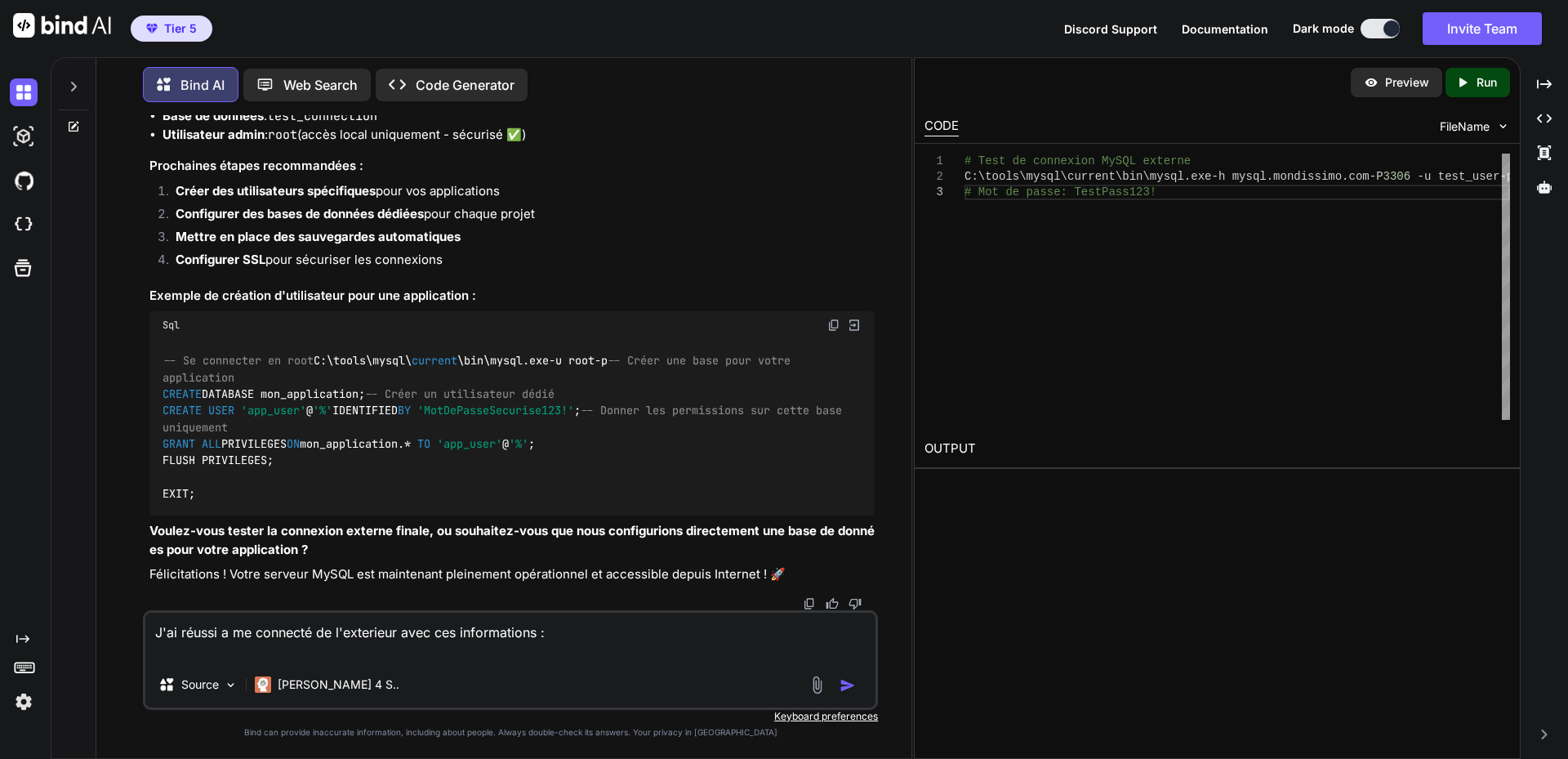
paste textarea "Récapitulatif de votre configuration : Serveur : [DOMAIN_NAME]:3306 Utilisateur…"
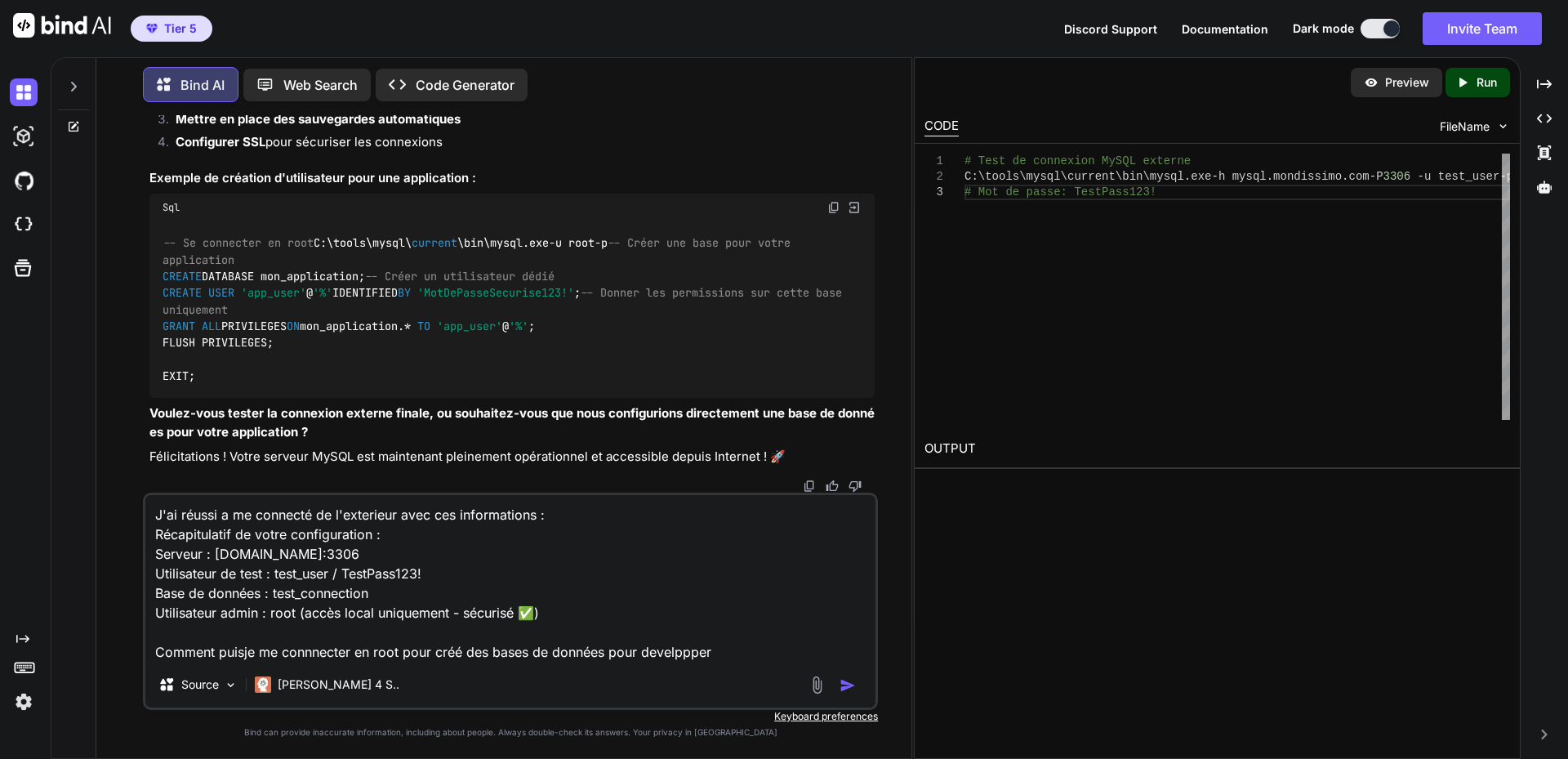
type textarea "J'ai réussi a me connecté de l'exterieur avec ces informations : Récapitulatif …"
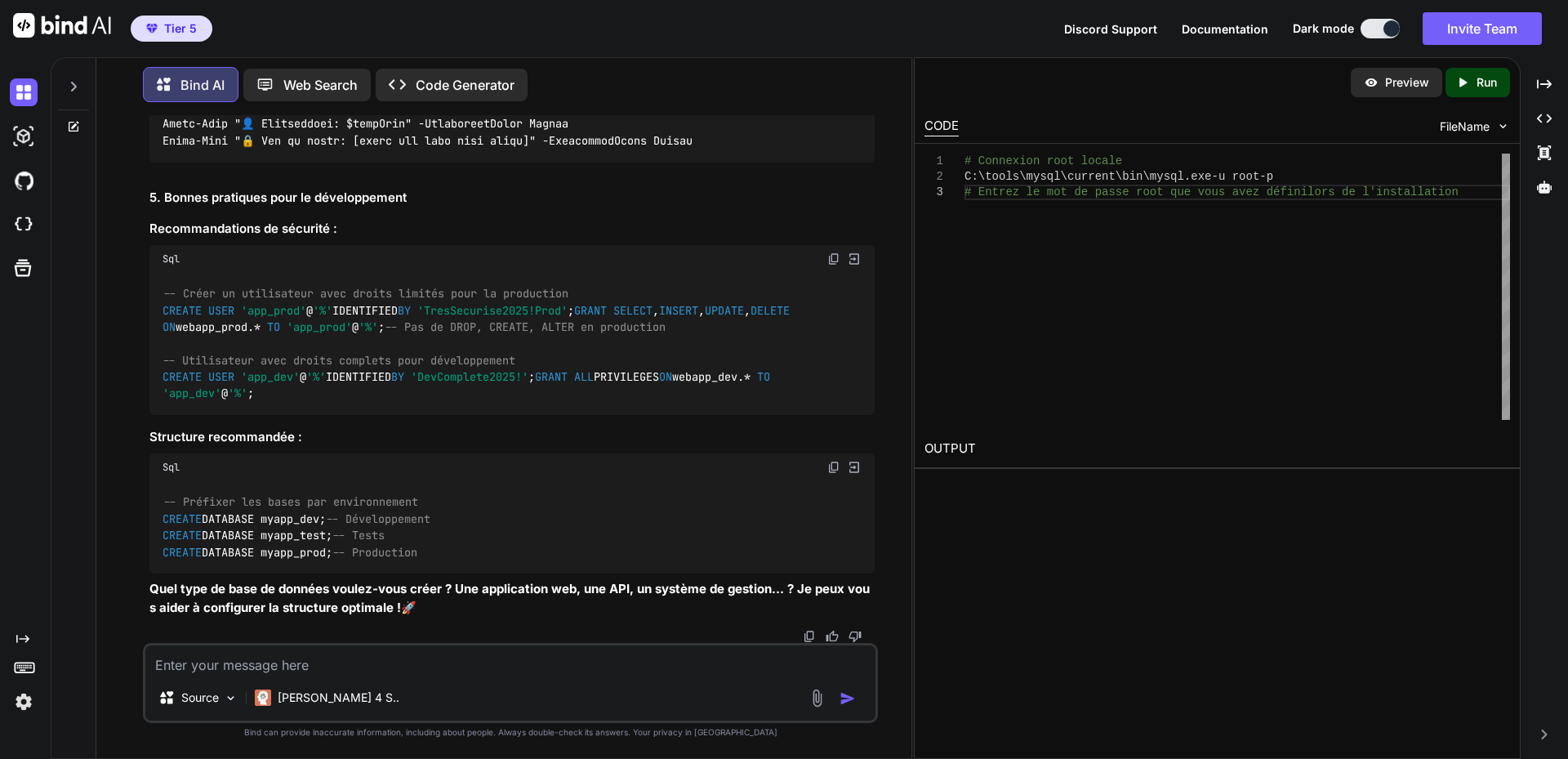
scroll to position [18348, 0]
click at [238, 658] on textarea at bounding box center [510, 659] width 730 height 29
type textarea "Est ce que tu peux m'aider a tester si j'ai un acces root de l'exterieur ? Je n…"
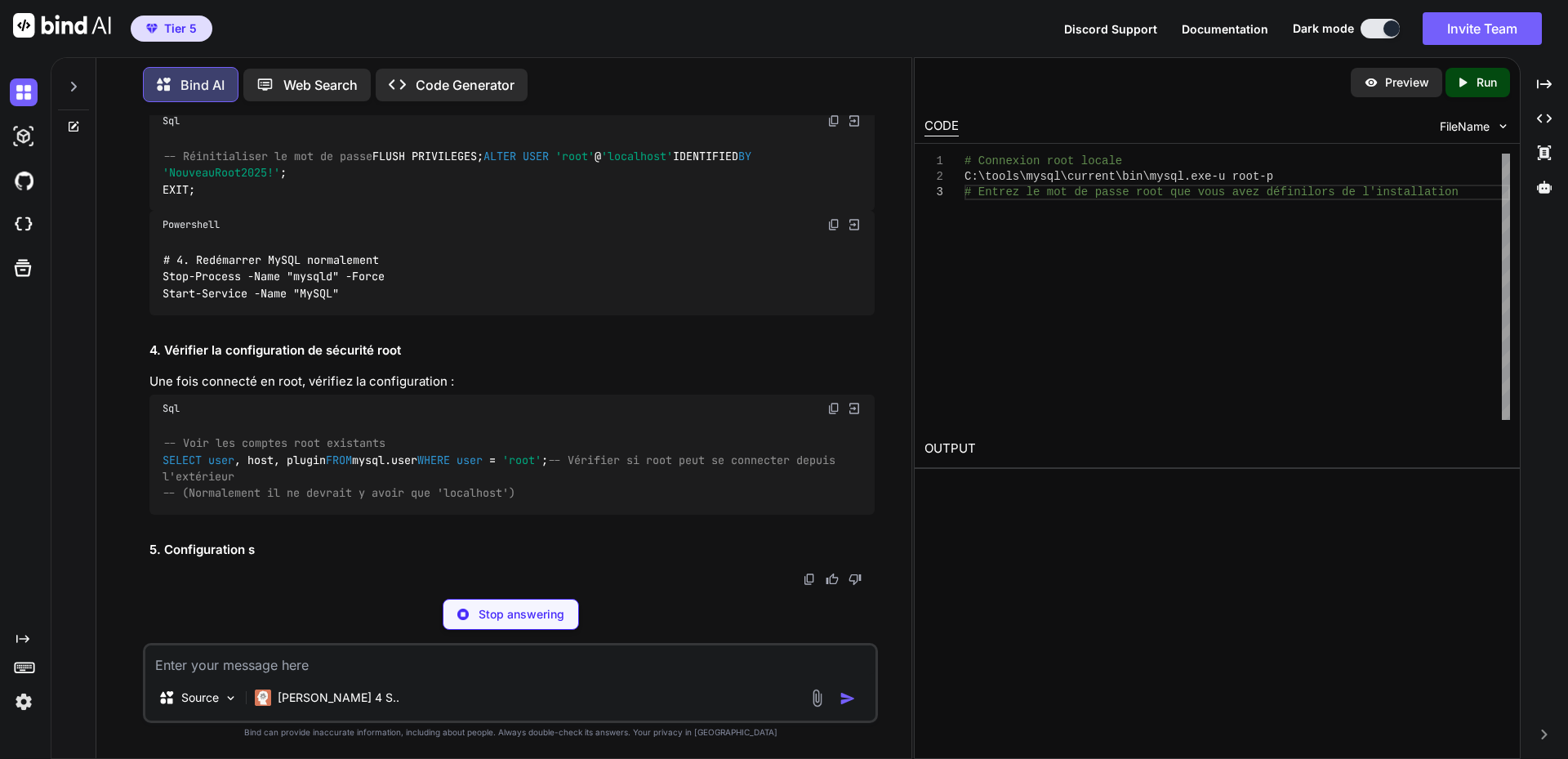
scroll to position [18929, 0]
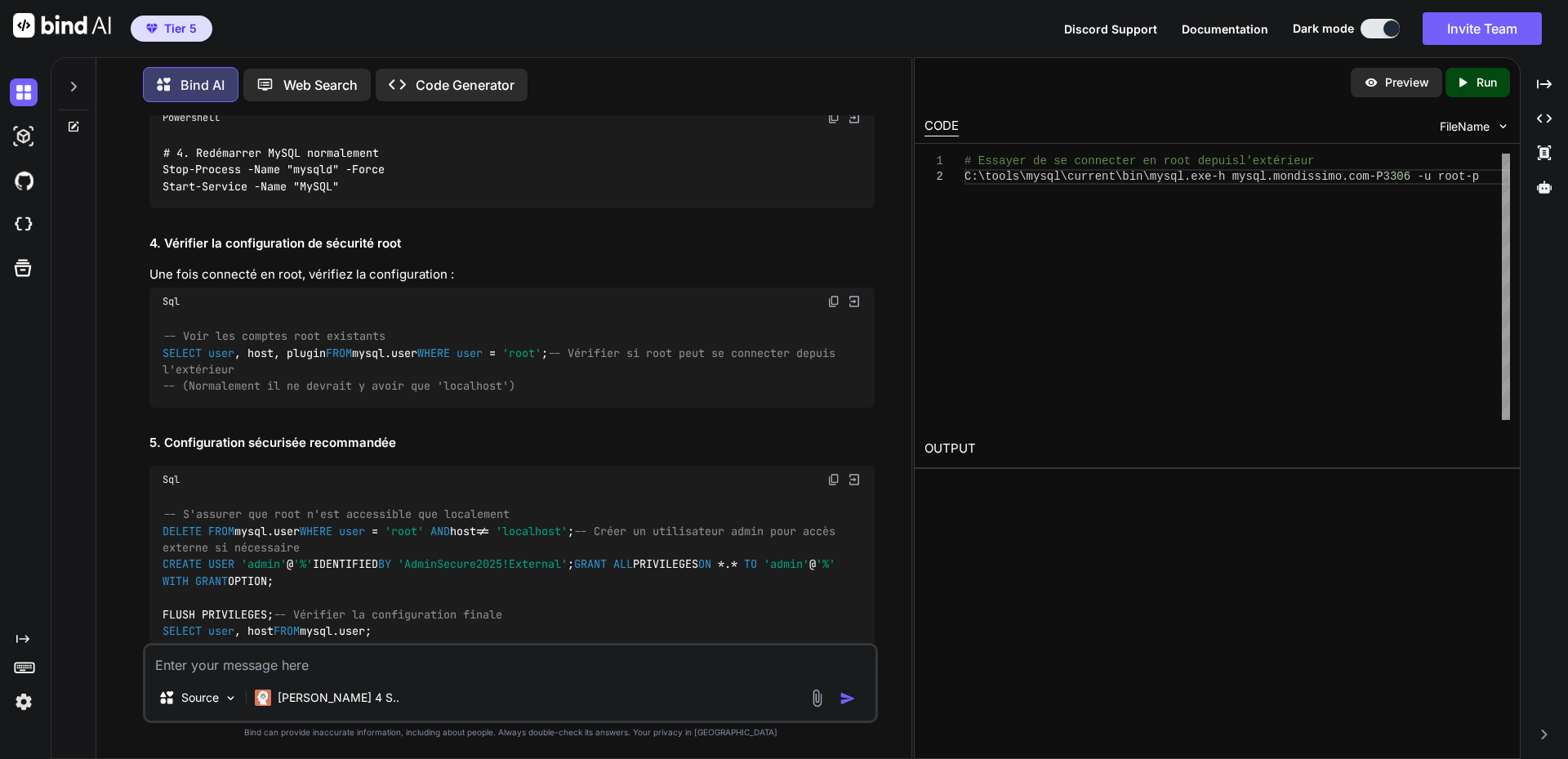
drag, startPoint x: 431, startPoint y: 303, endPoint x: 561, endPoint y: 300, distance: 130.0
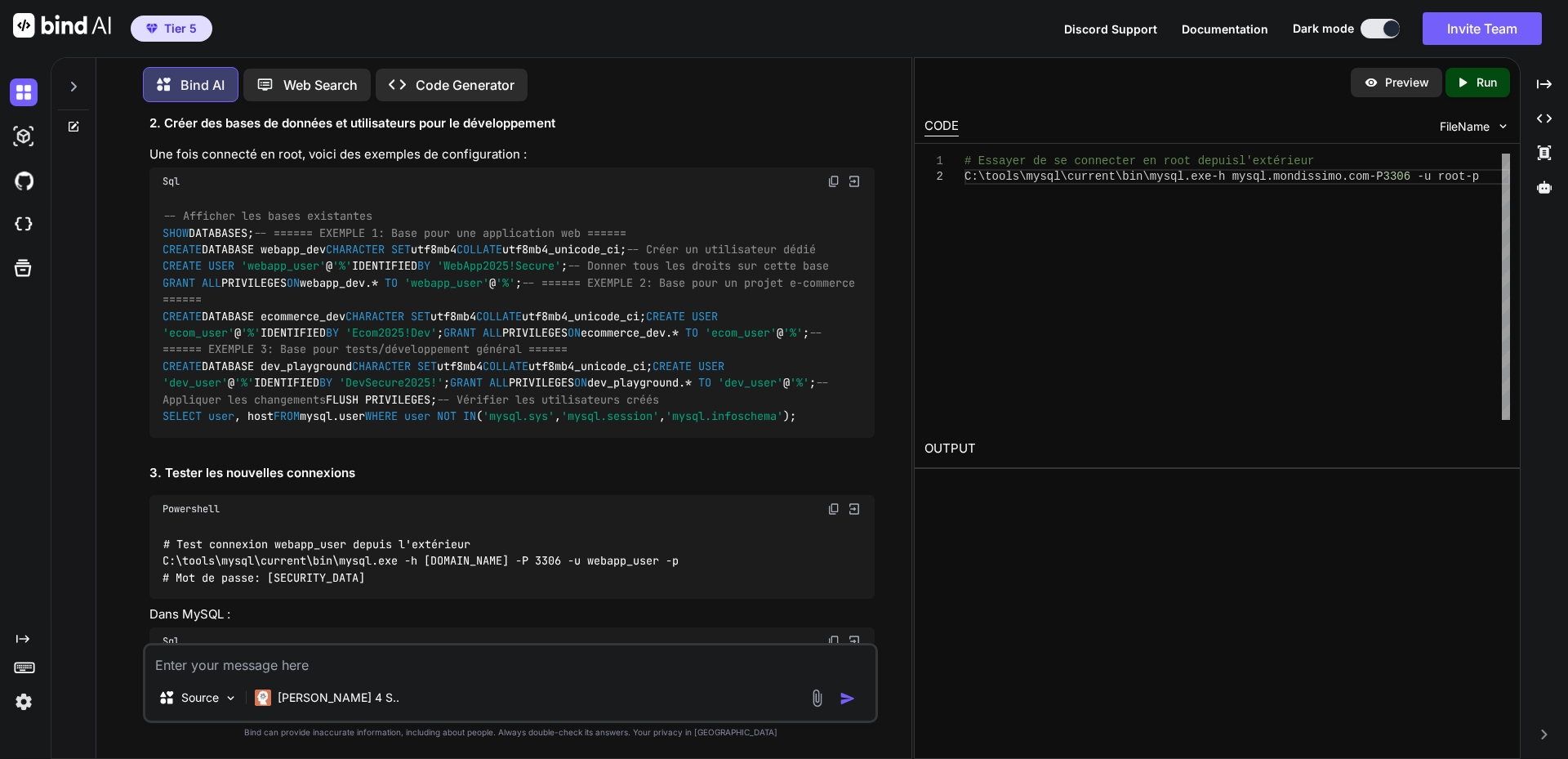
scroll to position [15500, 0]
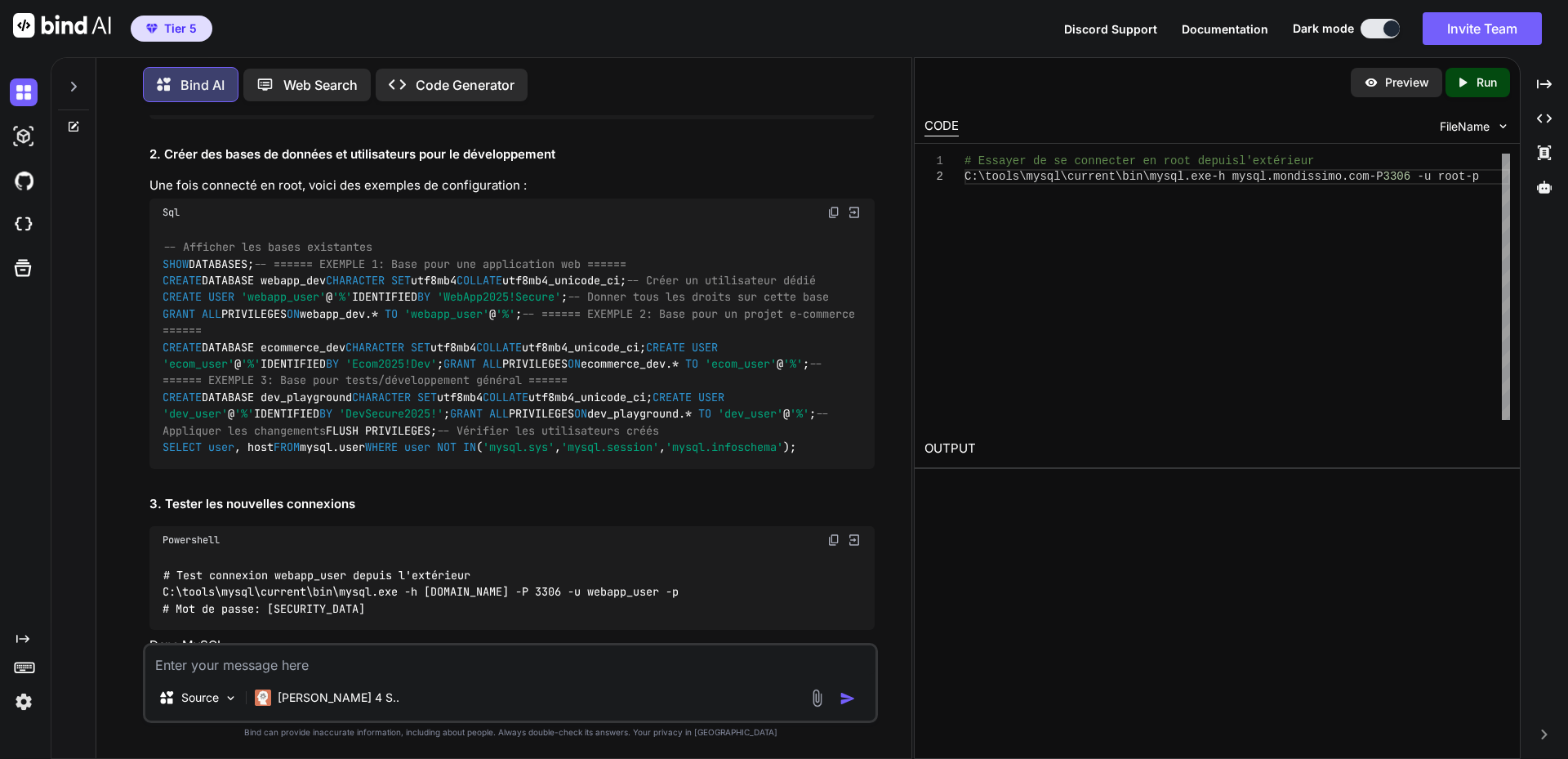
drag, startPoint x: 446, startPoint y: 529, endPoint x: 478, endPoint y: 529, distance: 32.0
drag, startPoint x: 442, startPoint y: 530, endPoint x: 588, endPoint y: 530, distance: 146.0
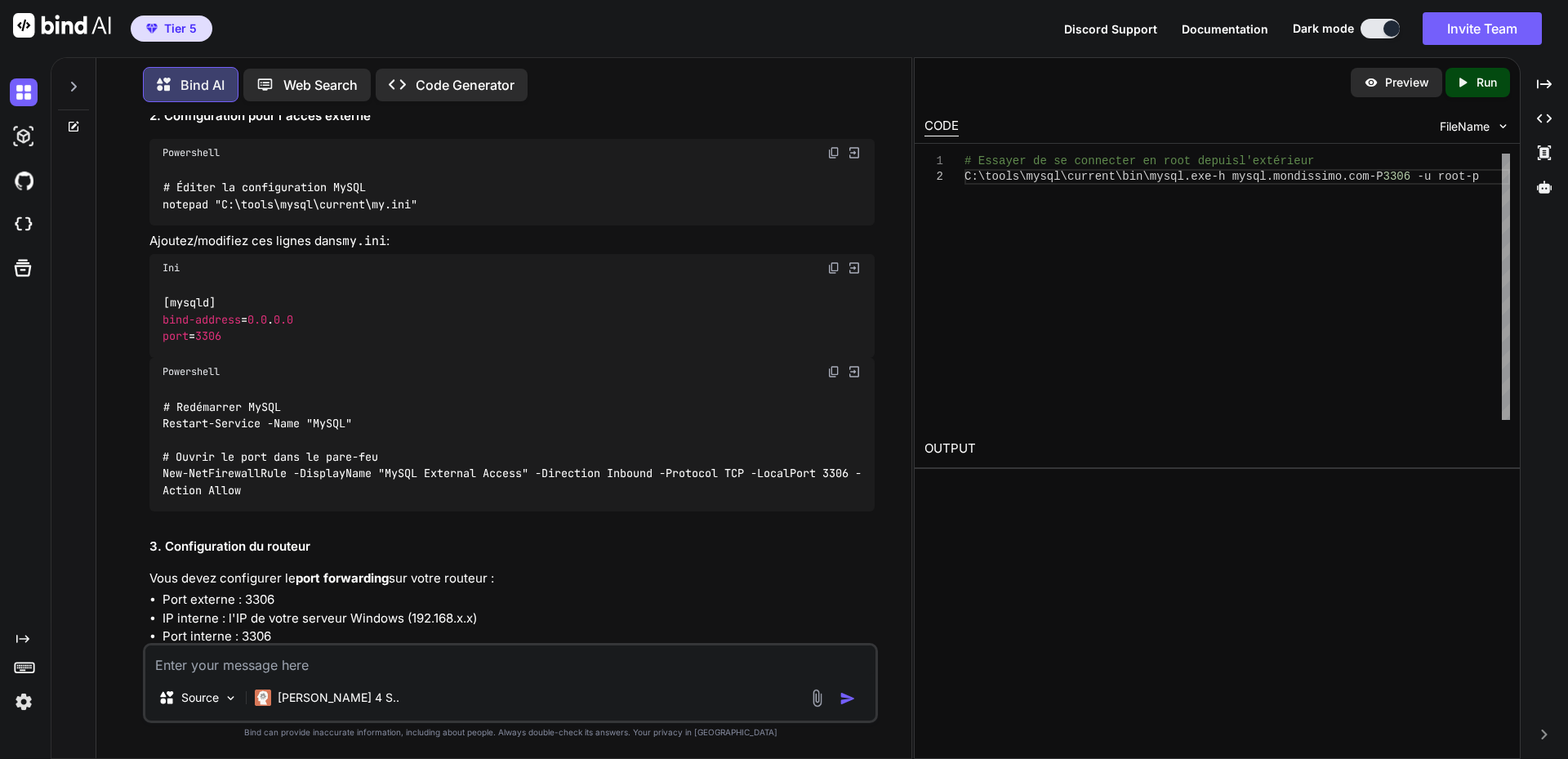
scroll to position [0, 0]
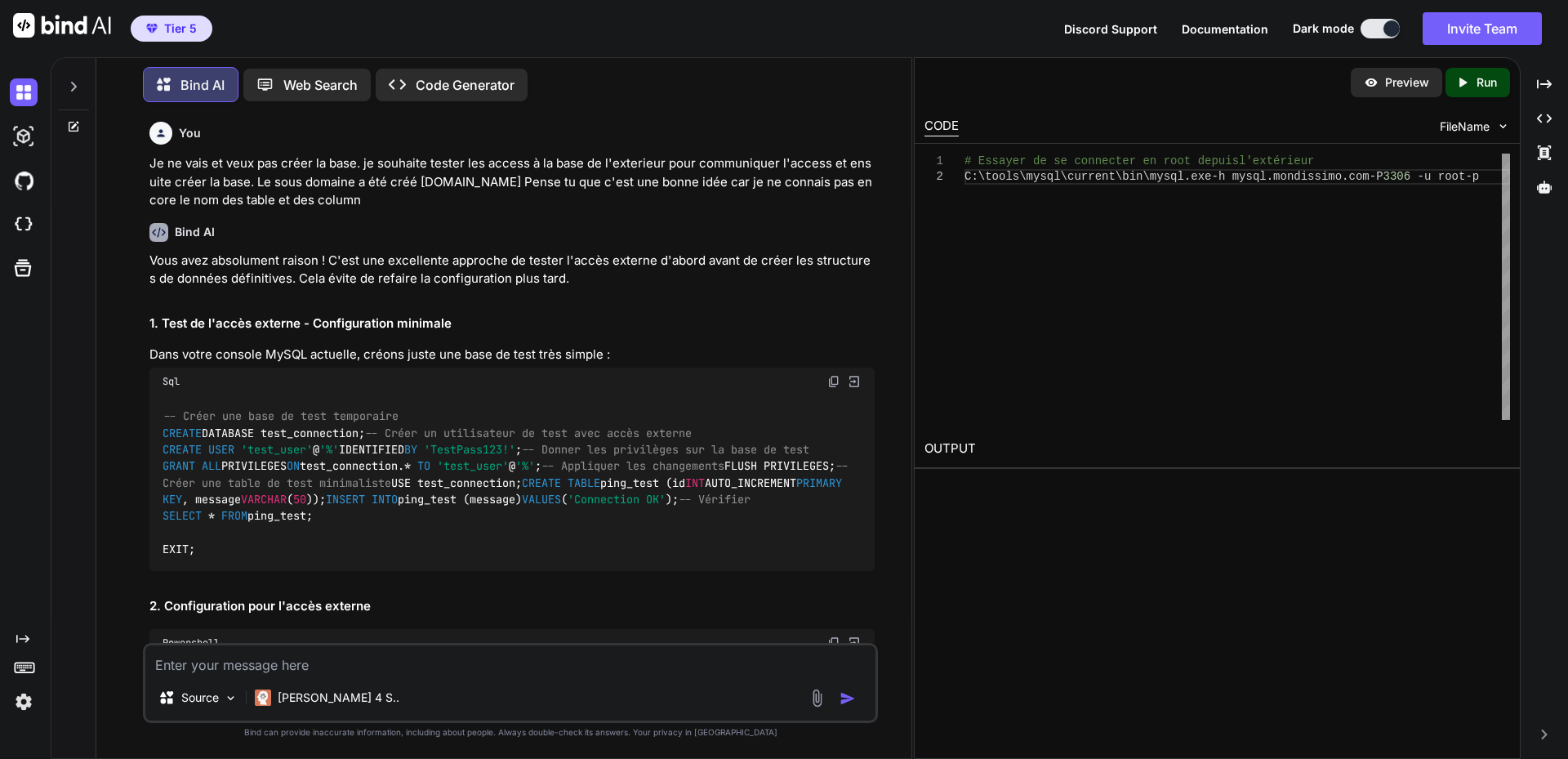
click at [79, 80] on icon at bounding box center [73, 86] width 13 height 13
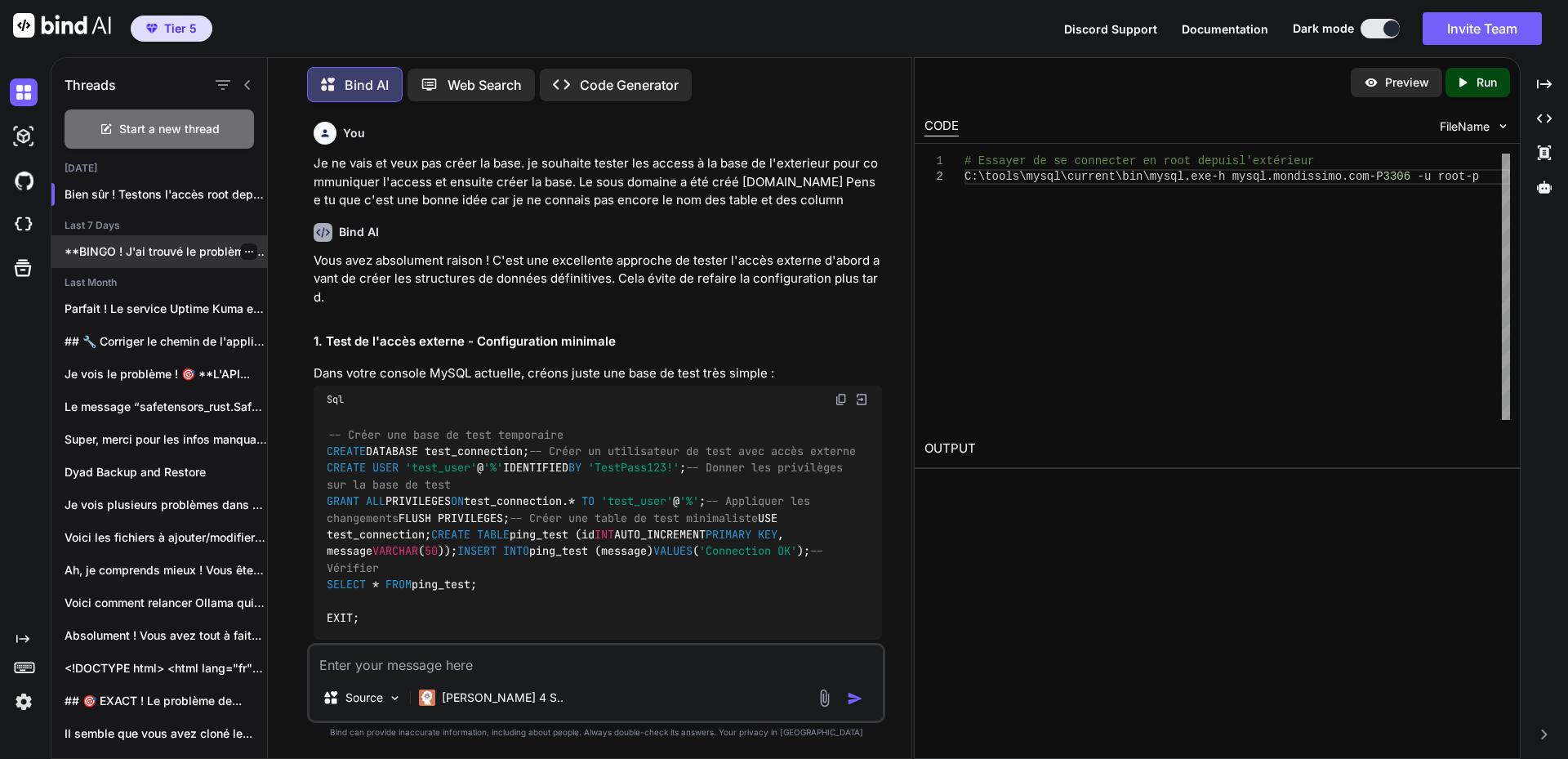
click at [182, 246] on p "**BINGO ! J'ai trouvé le problème !**..." at bounding box center [166, 251] width 203 height 17
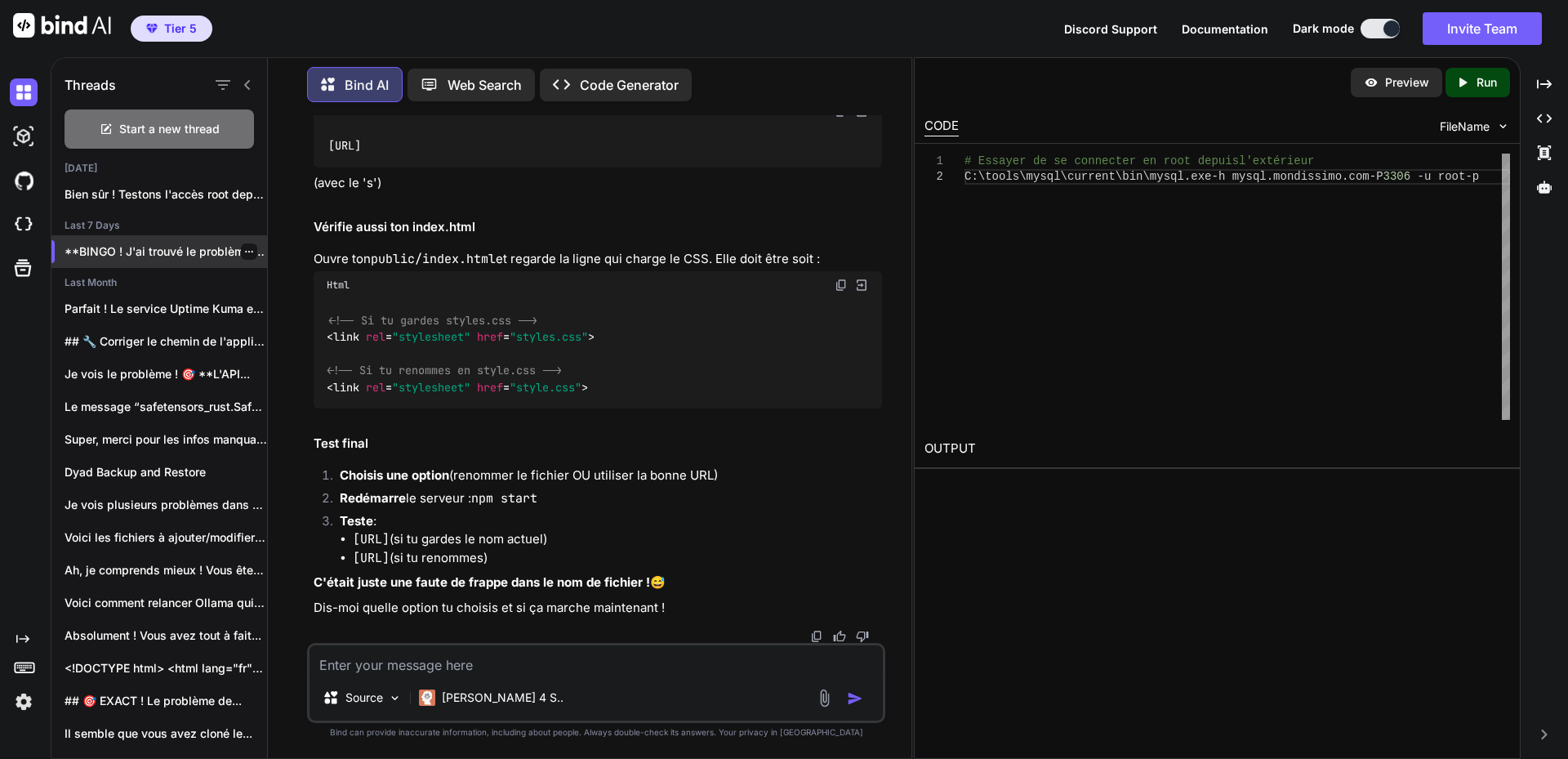
scroll to position [7131, 0]
click at [143, 308] on p "Parfait ! Le service Uptime Kuma est..." at bounding box center [166, 308] width 203 height 17
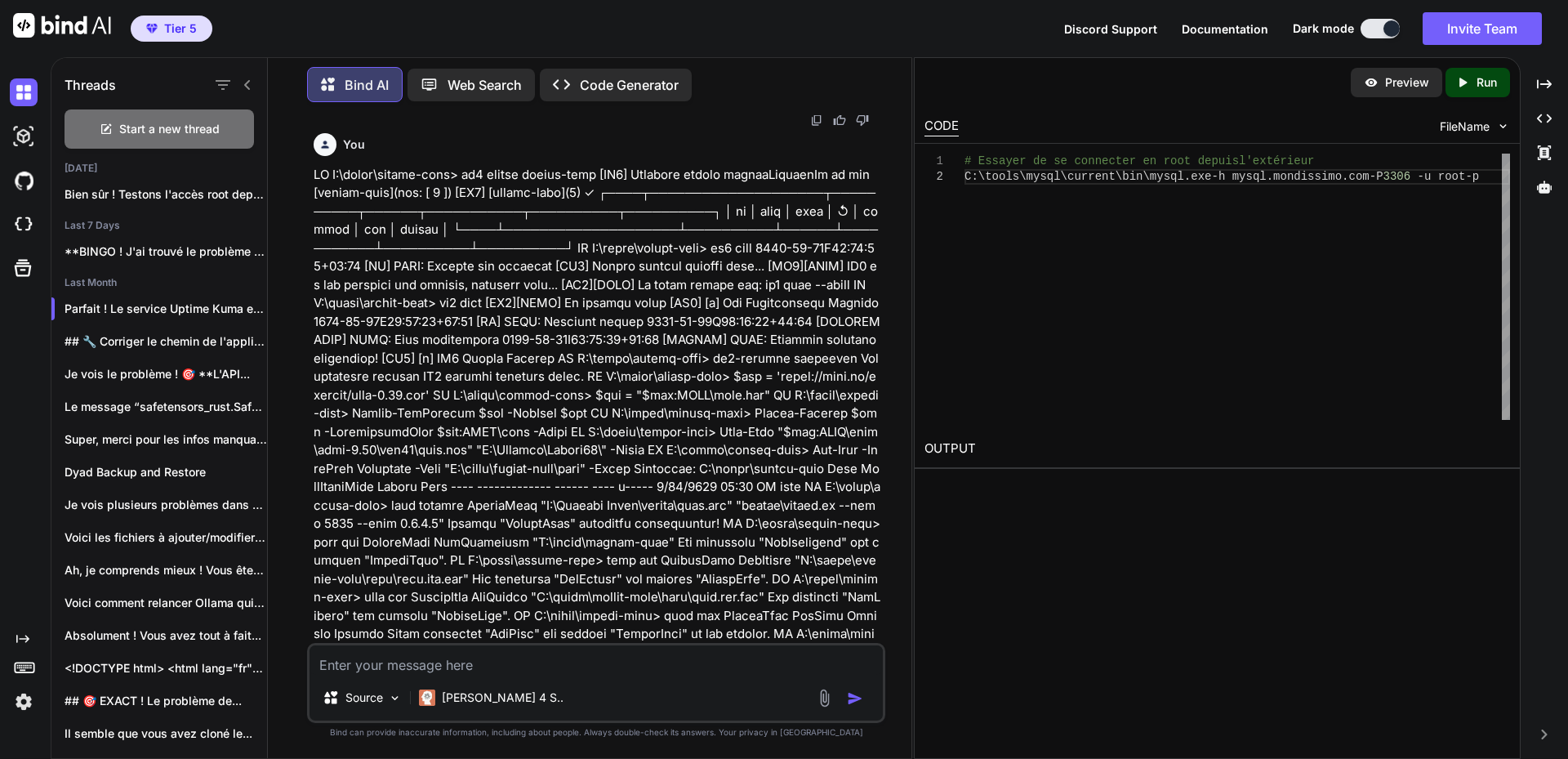
scroll to position [4697, 0]
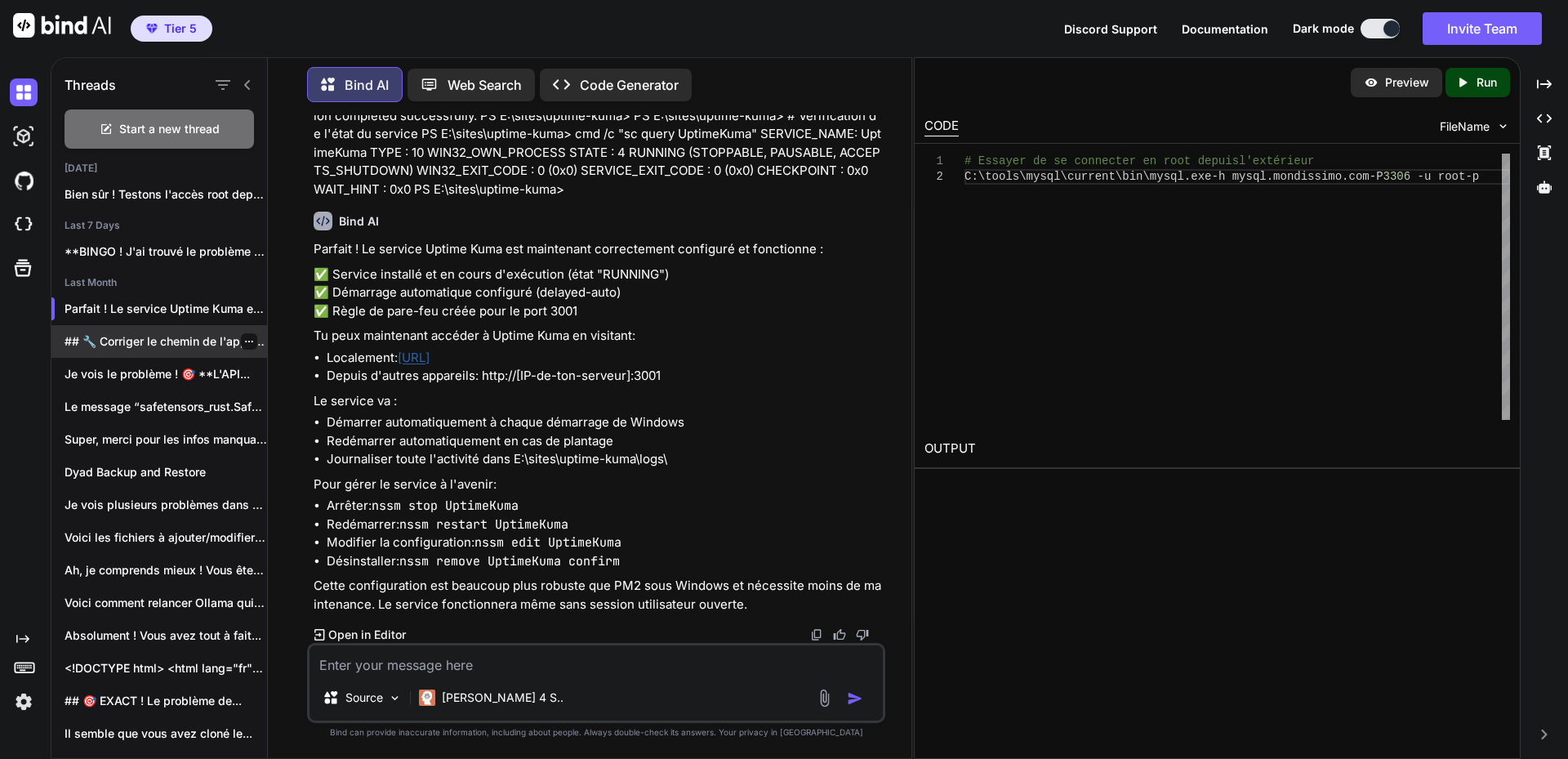
click at [113, 339] on p "## 🔧 Corriger le chemin de l'application..." at bounding box center [166, 340] width 203 height 17
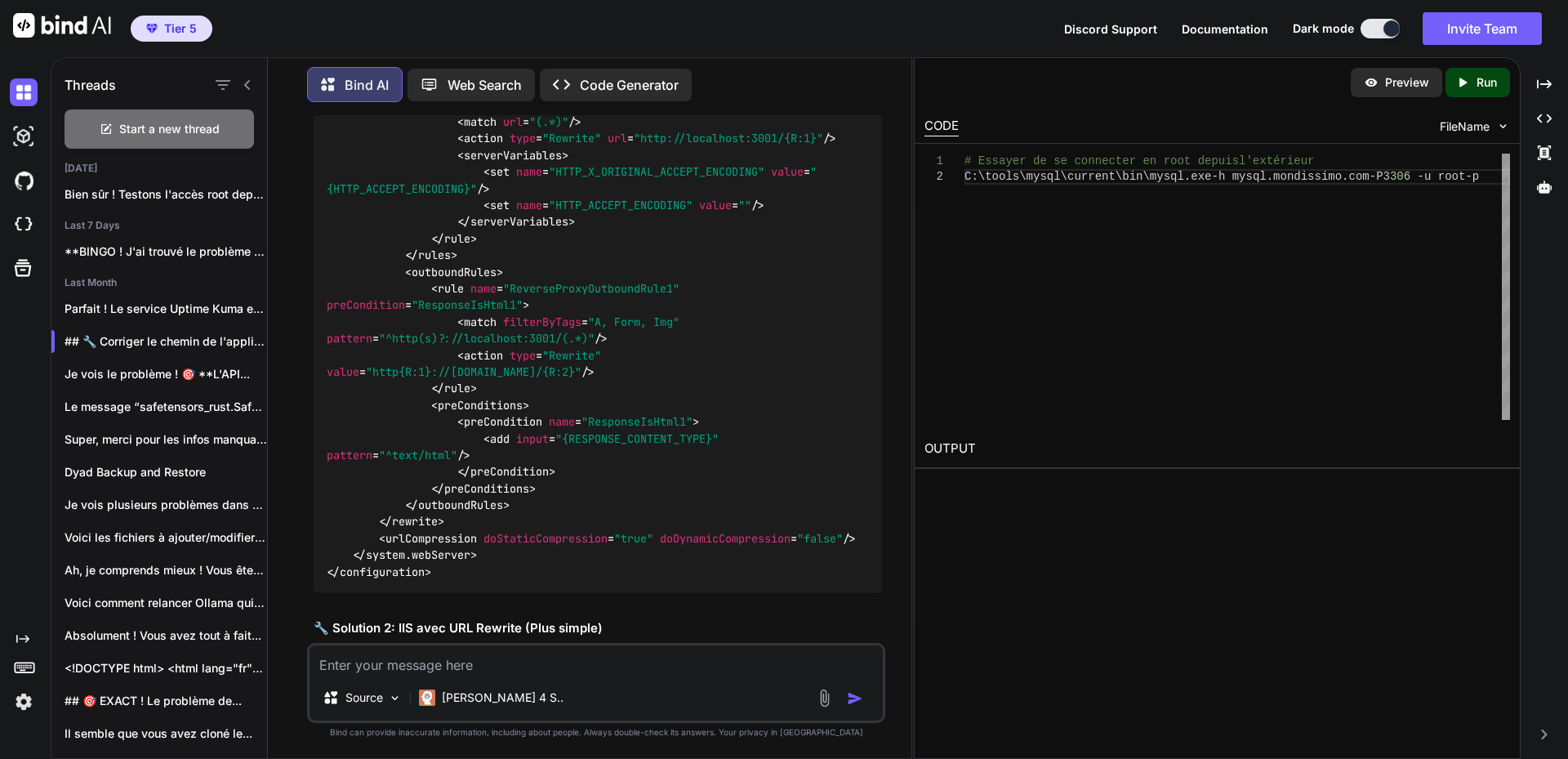
scroll to position [1487, 0]
